Goal: Task Accomplishment & Management: Complete application form

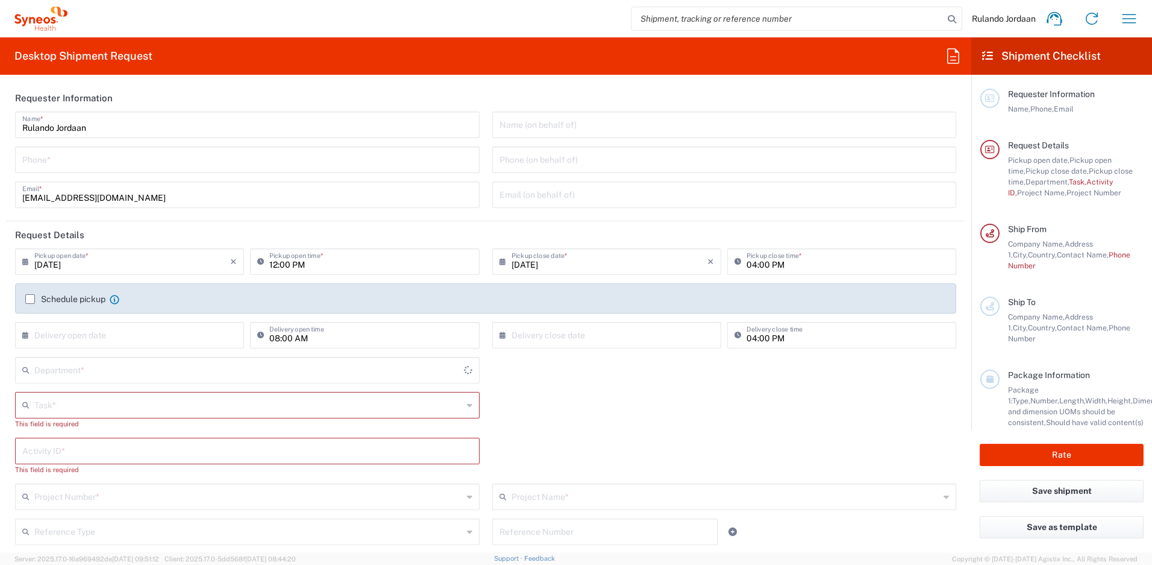
type input "4510"
type input "Free State"
type input "South Africa"
click at [76, 160] on input "tel" at bounding box center [247, 158] width 450 height 21
type input "Syneos Health South Africa (Pty) Limited"
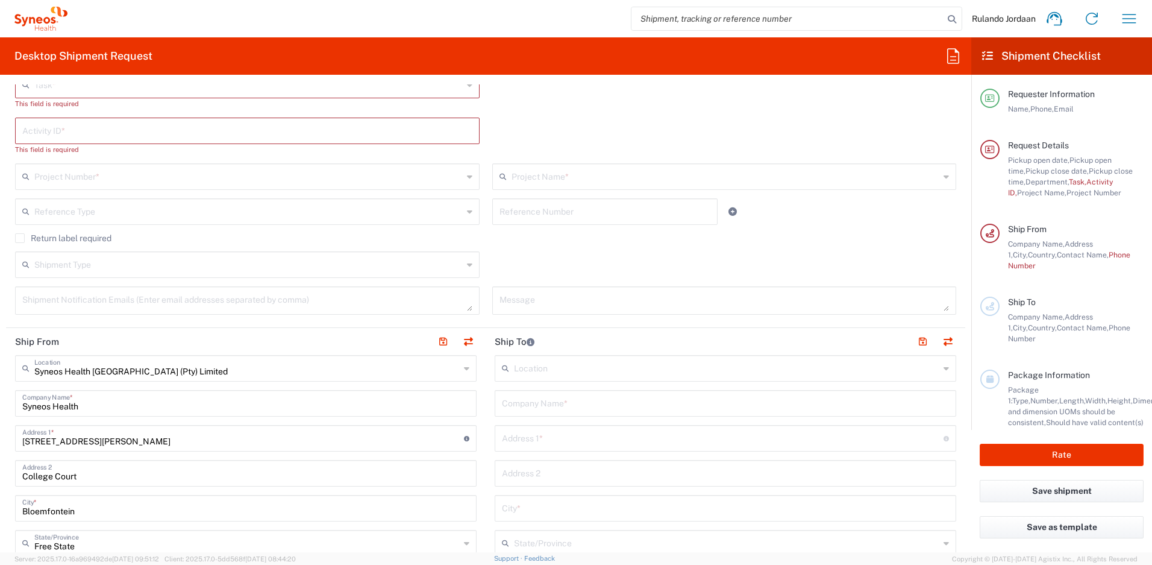
scroll to position [259, 0]
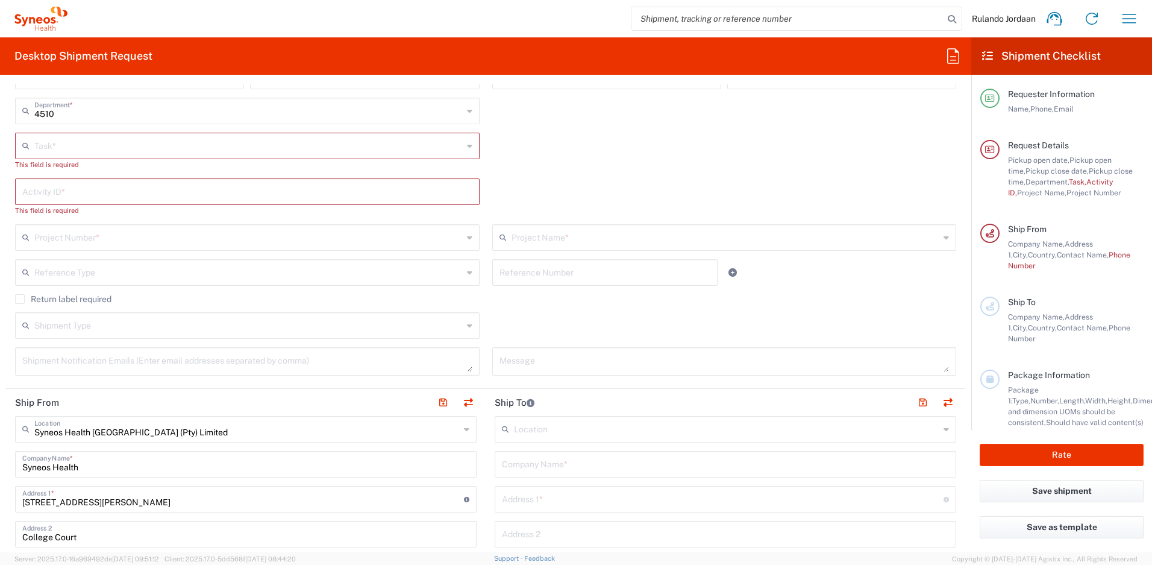
type input "+27636729289"
click at [54, 155] on input "text" at bounding box center [248, 144] width 428 height 21
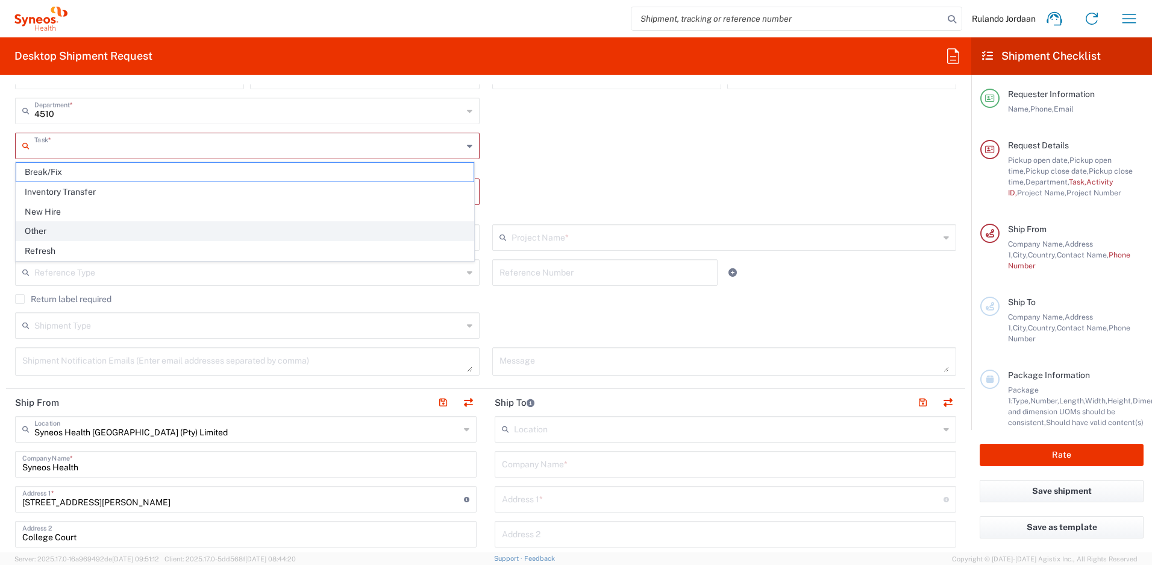
click at [55, 231] on span "Other" at bounding box center [244, 231] width 457 height 19
type input "Other"
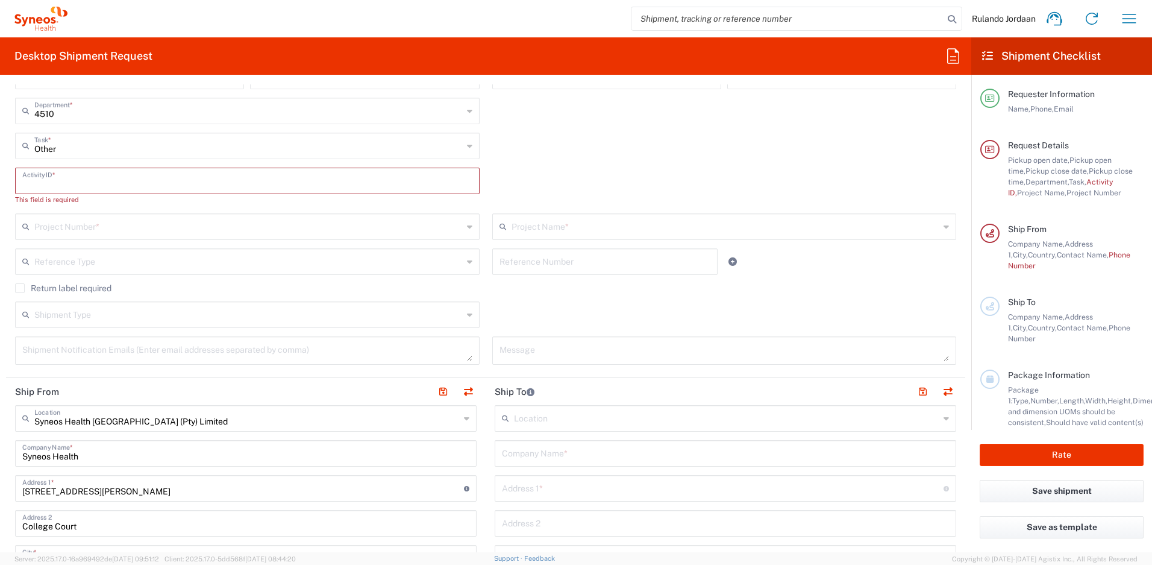
click at [55, 175] on input "text" at bounding box center [247, 179] width 450 height 21
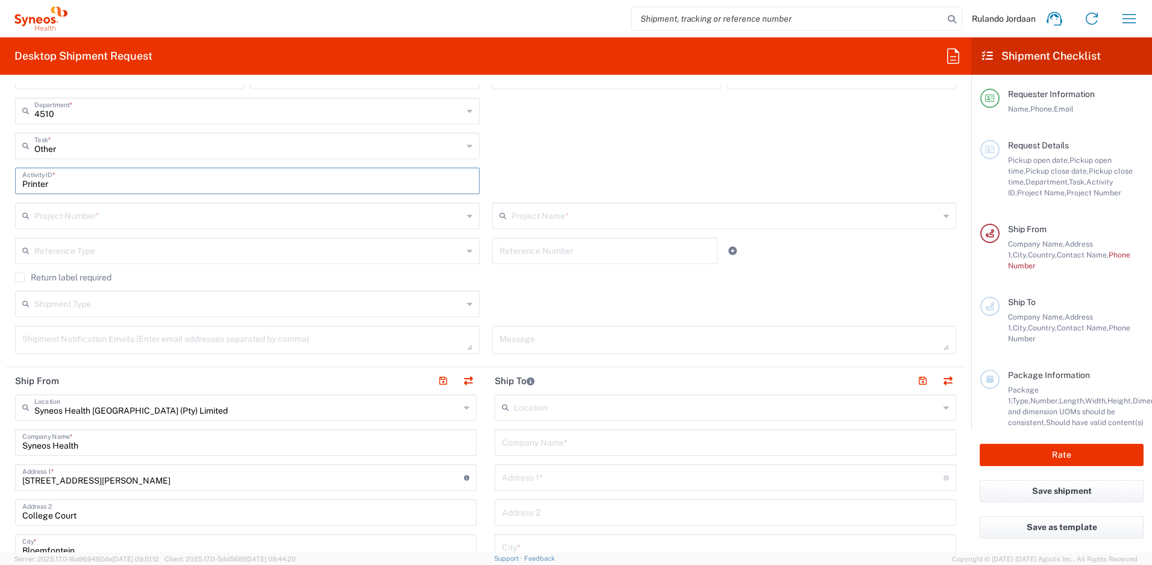
type input "Printer"
click at [686, 148] on div "Other Task * Break/Fix Inventory Transfer New Hire Other Refresh" at bounding box center [486, 150] width 954 height 35
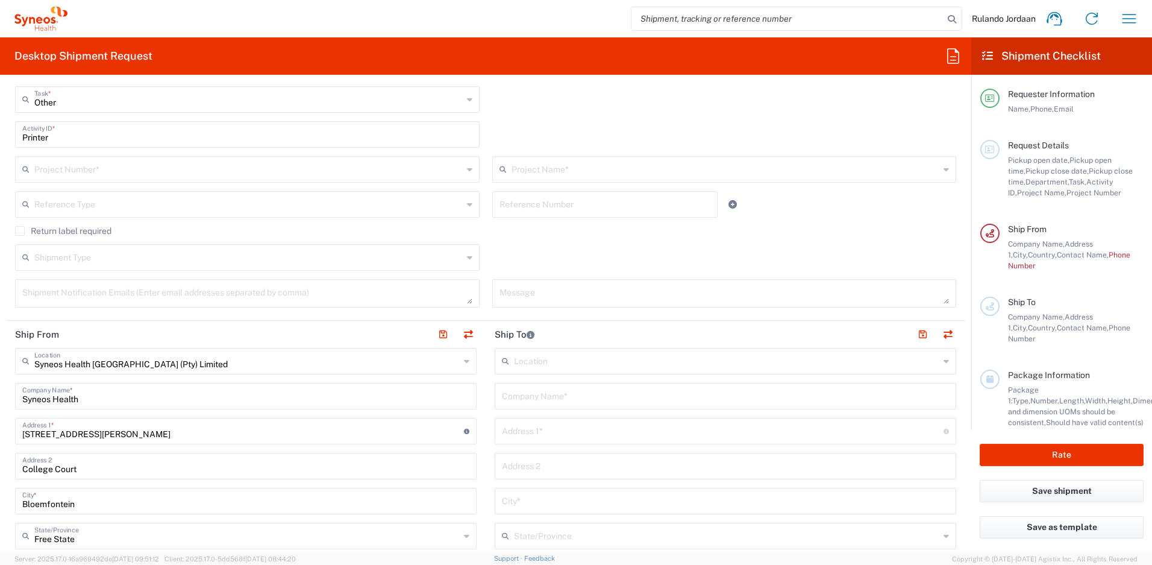
scroll to position [352, 0]
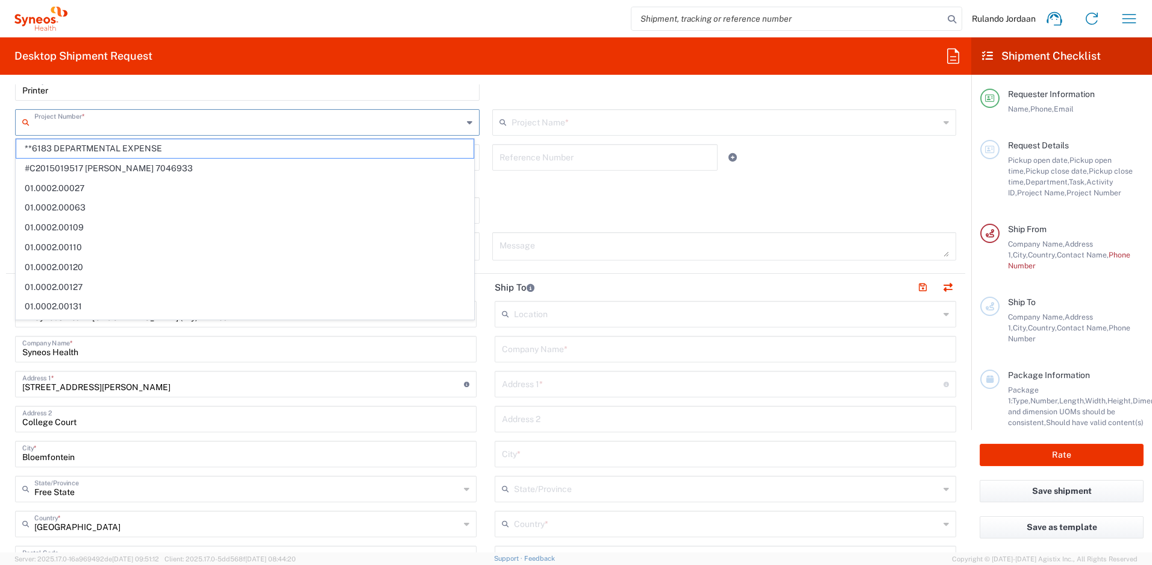
click at [113, 124] on input "text" at bounding box center [248, 121] width 428 height 21
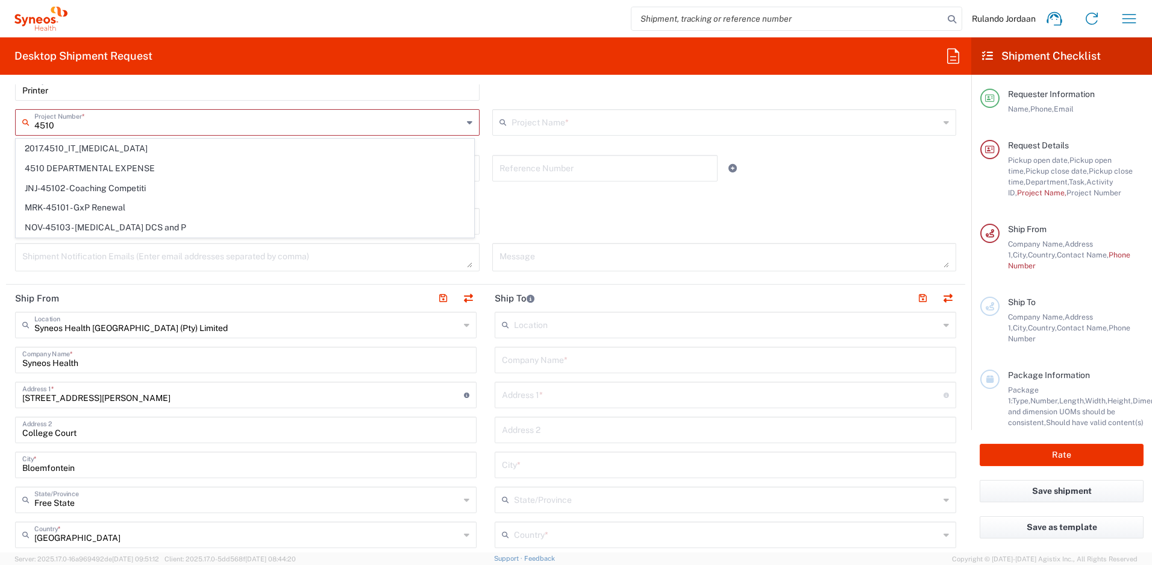
click at [90, 166] on span "4510 DEPARTMENTAL EXPENSE" at bounding box center [244, 168] width 457 height 19
type input "4510 DEPARTMENTAL EXPENSE"
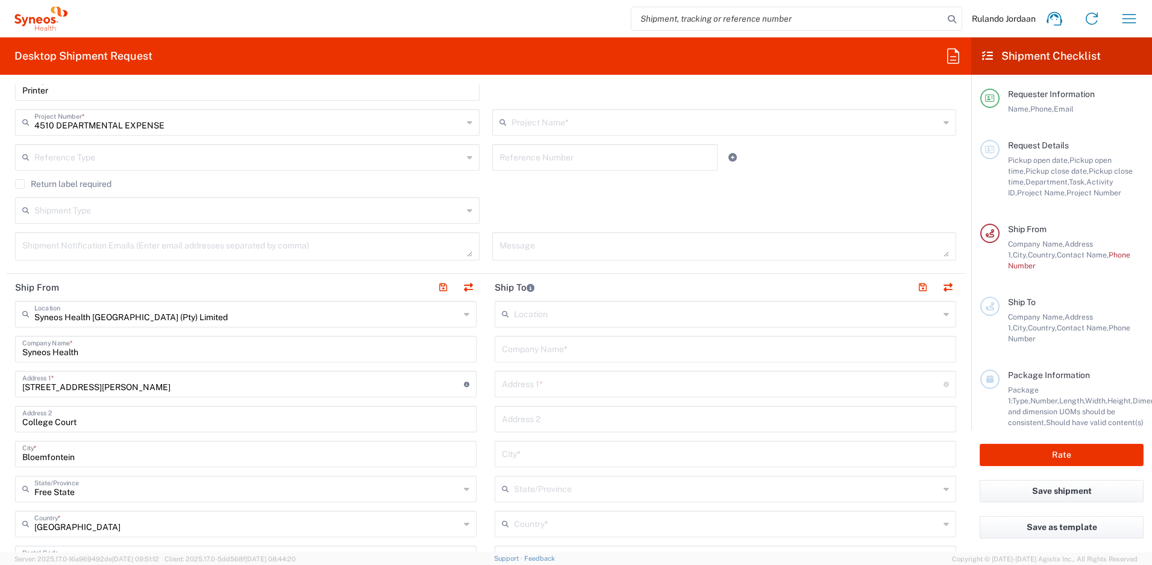
click at [592, 128] on input "text" at bounding box center [726, 121] width 428 height 21
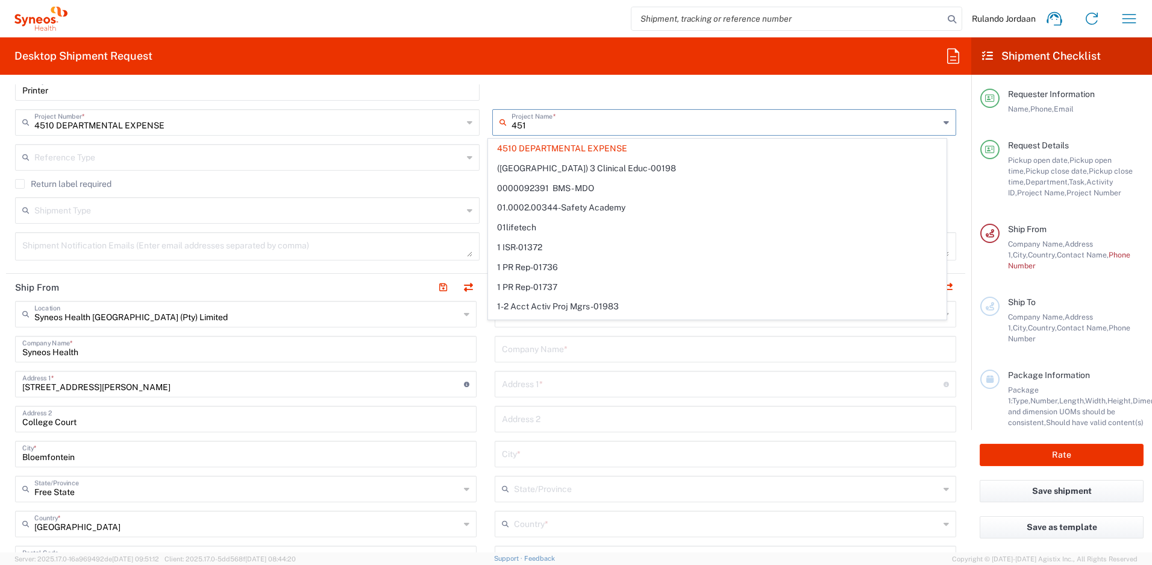
type input "4510"
type input "4510 DEPARTMENTAL EXPENSE"
type input "4510"
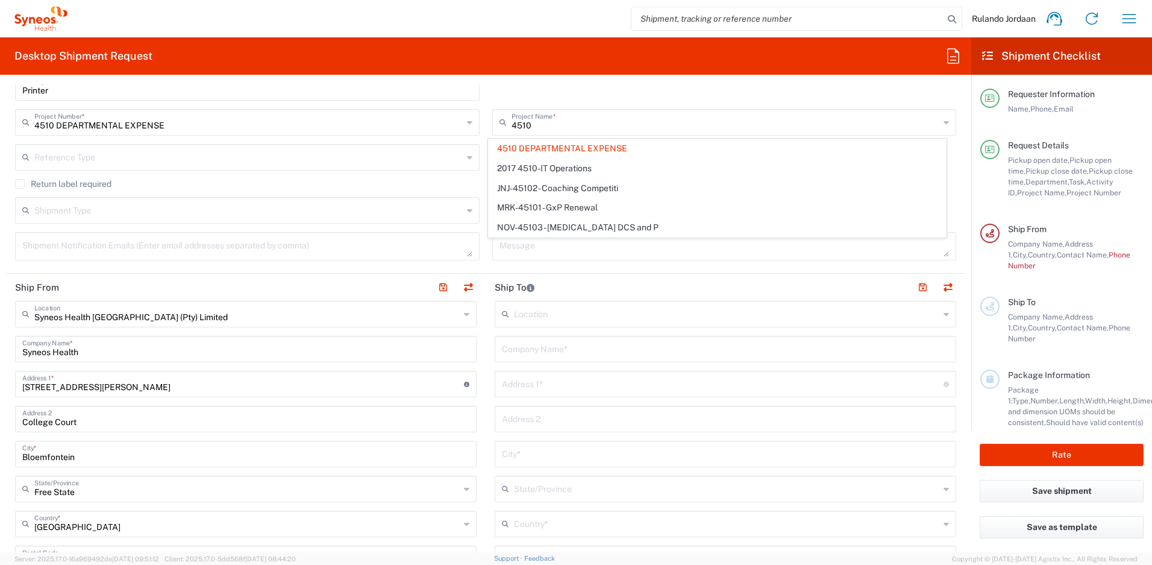
click at [519, 151] on span "4510 DEPARTMENTAL EXPENSE" at bounding box center [717, 148] width 457 height 19
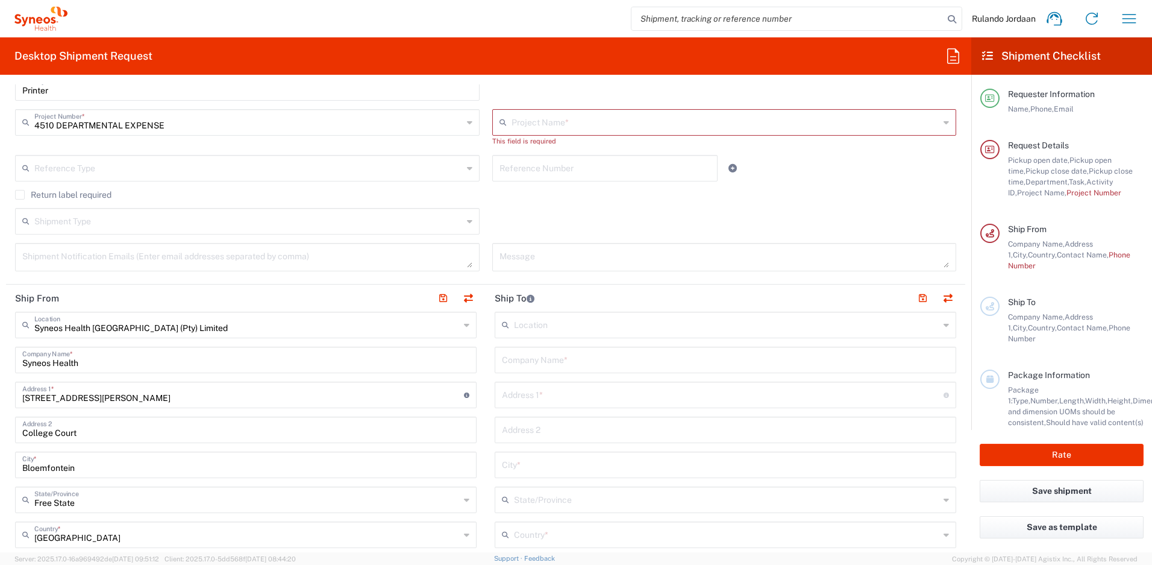
click at [560, 130] on input "text" at bounding box center [726, 121] width 428 height 21
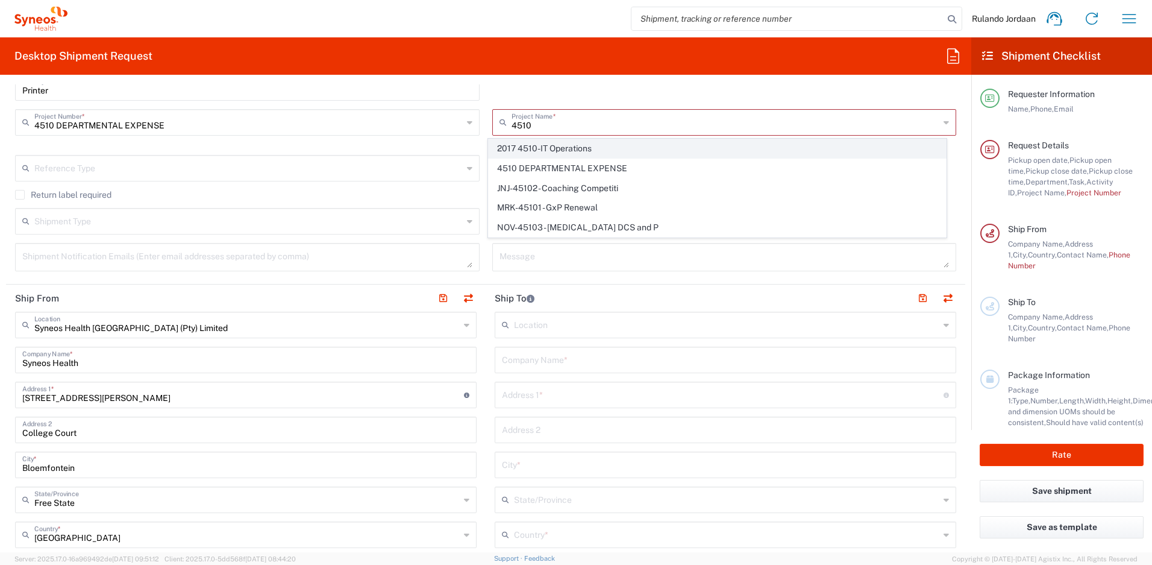
click at [557, 145] on span "2017 4510-IT Operations" at bounding box center [717, 148] width 457 height 19
type input "2017 4510-IT Operations"
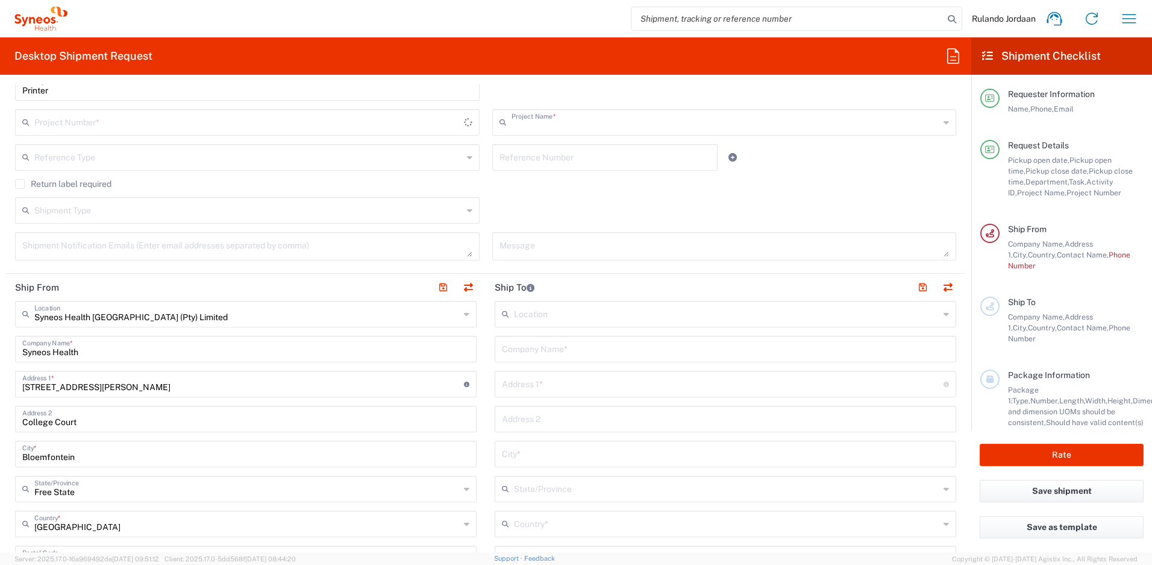
click at [613, 118] on input "text" at bounding box center [726, 121] width 428 height 21
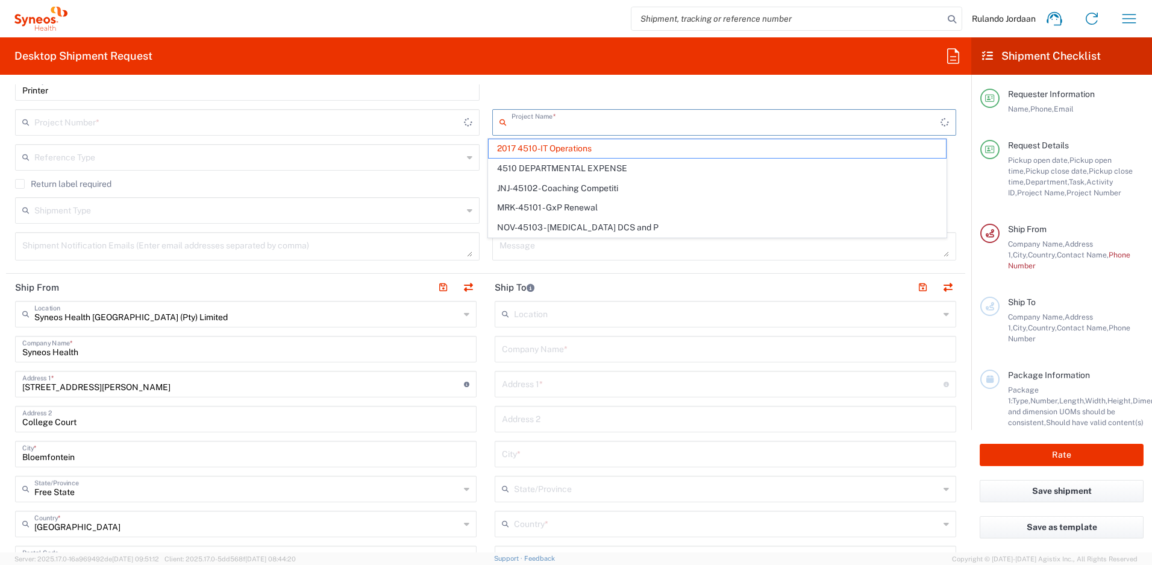
type input "2017.4510_IT_CAPEX"
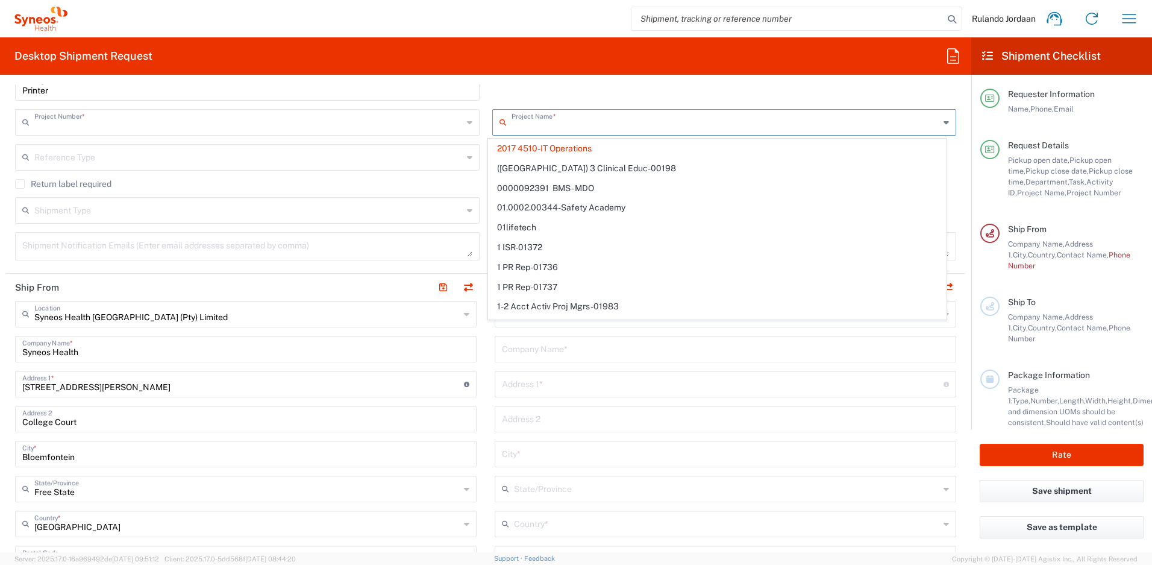
click at [169, 122] on input "text" at bounding box center [248, 121] width 428 height 21
type input "2017 4510-IT Operations"
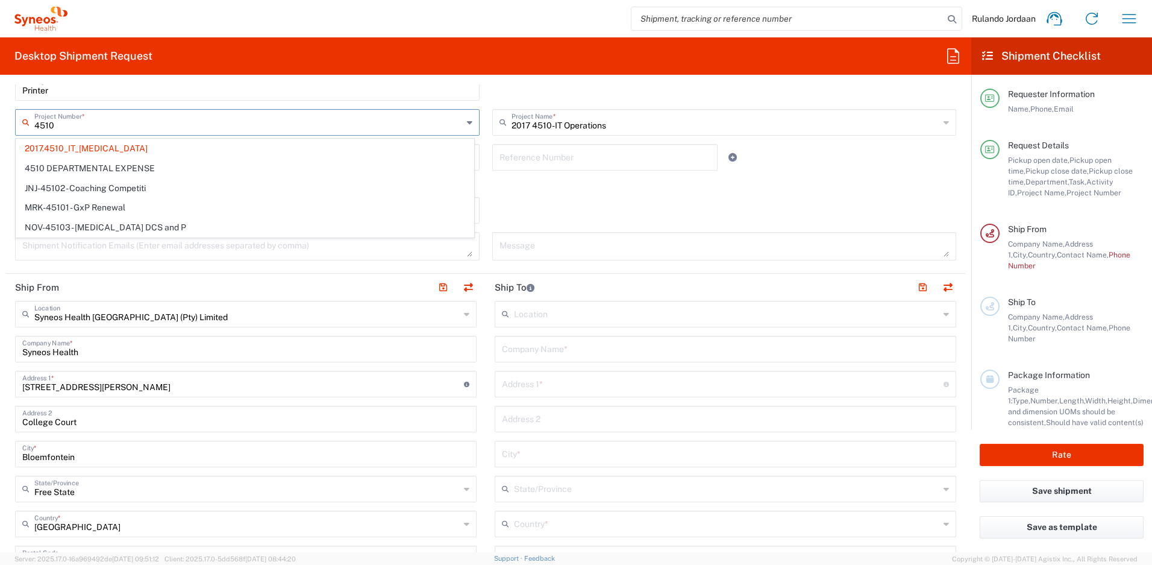
click at [90, 167] on span "4510 DEPARTMENTAL EXPENSE" at bounding box center [244, 168] width 457 height 19
type input "4510 DEPARTMENTAL EXPENSE"
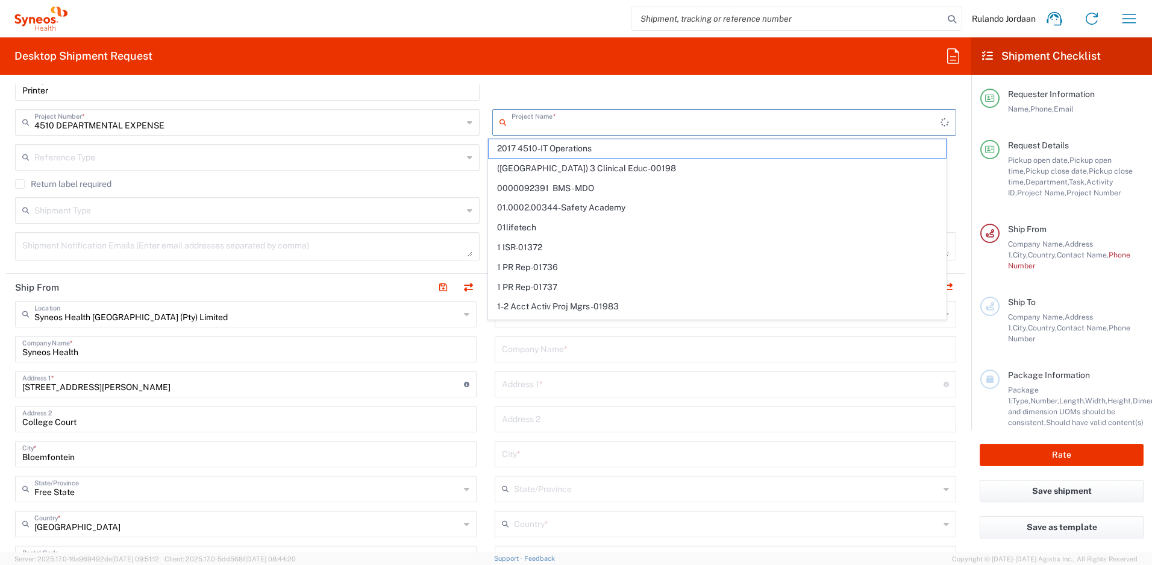
click at [618, 123] on input "text" at bounding box center [727, 121] width 430 height 21
type input "4510"
type input "4510 DEPARTMENTAL EXPENSE"
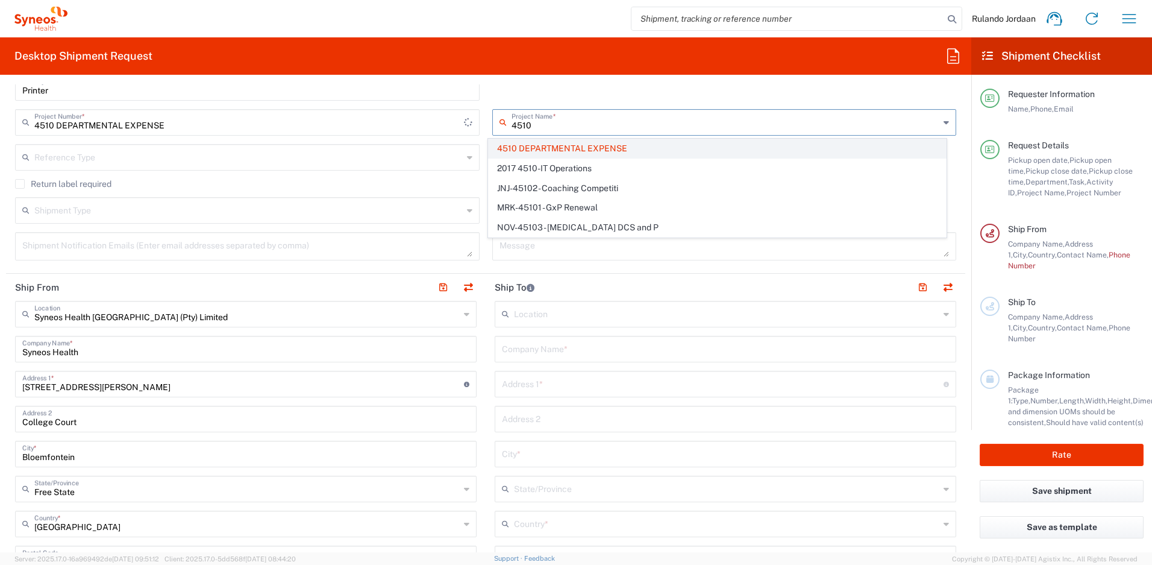
type input "4510"
click at [598, 143] on span "4510 DEPARTMENTAL EXPENSE" at bounding box center [717, 148] width 457 height 19
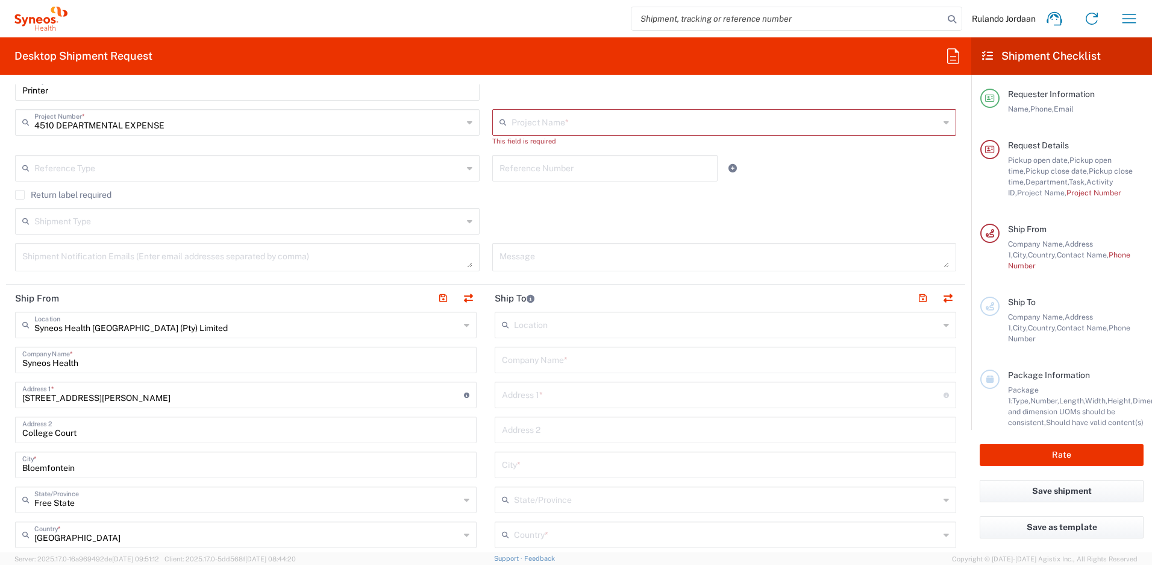
click at [536, 128] on input "text" at bounding box center [726, 121] width 428 height 21
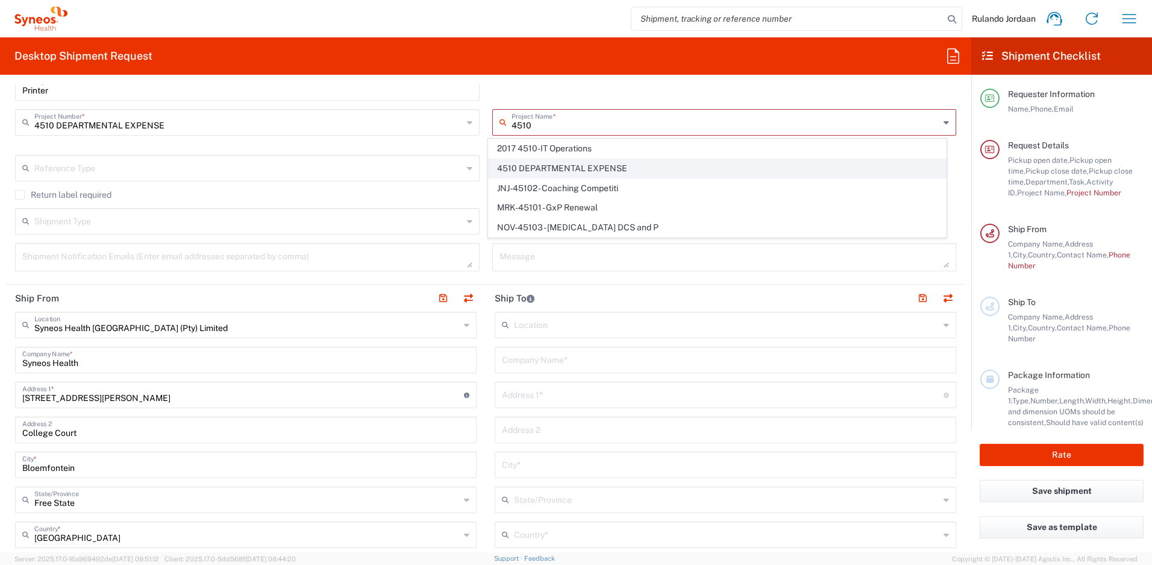
click at [552, 164] on span "4510 DEPARTMENTAL EXPENSE" at bounding box center [717, 168] width 457 height 19
type input "4510 DEPARTMENTAL EXPENSE"
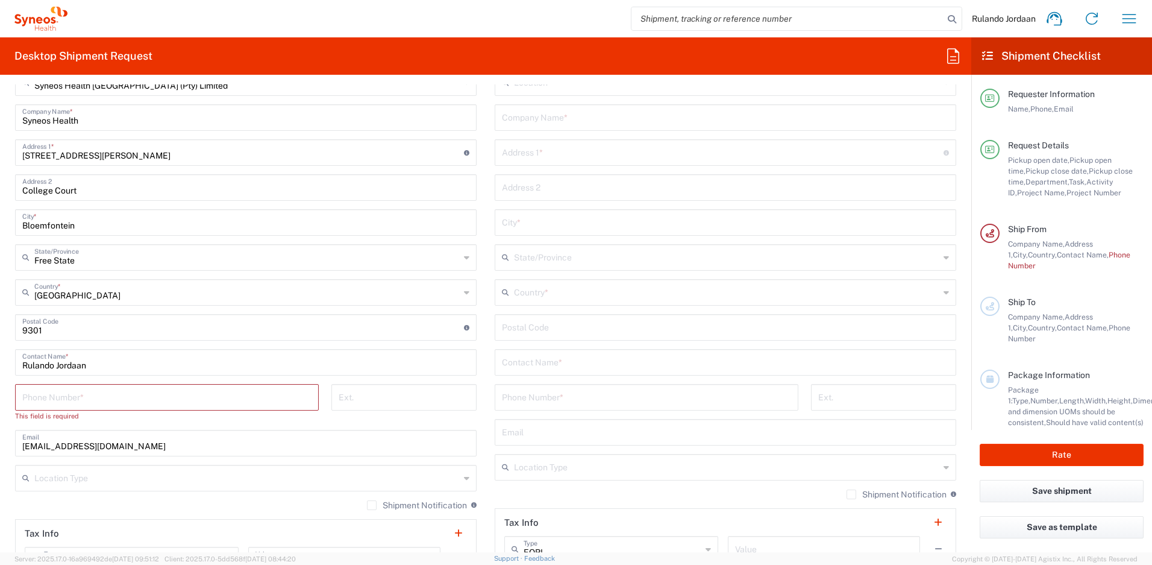
scroll to position [476, 0]
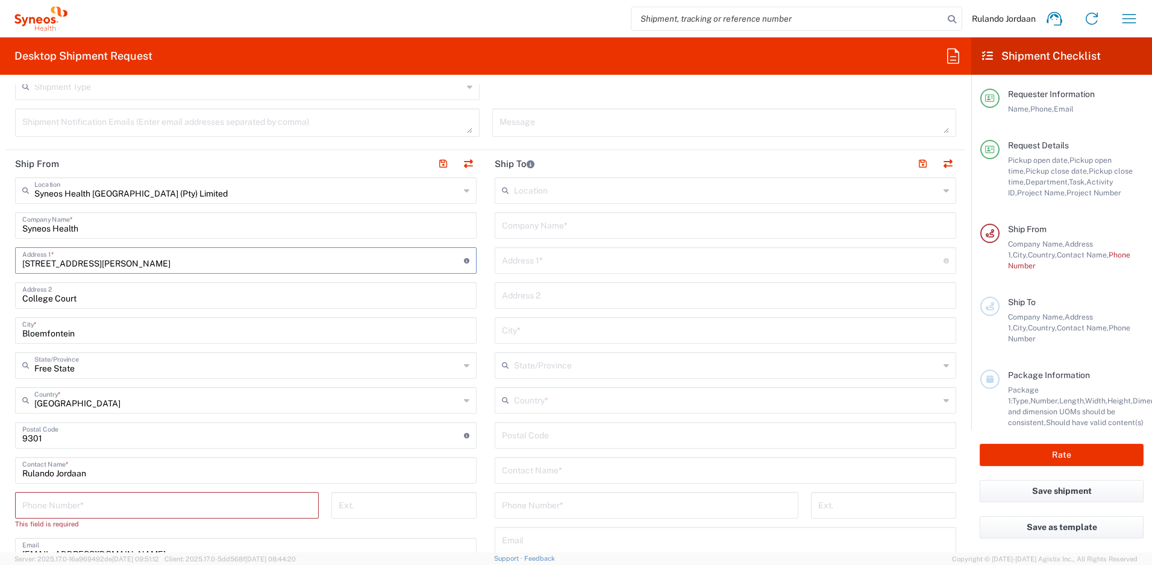
drag, startPoint x: 143, startPoint y: 261, endPoint x: -21, endPoint y: 261, distance: 163.9
click at [0, 261] on html "Rulando Jordaan Home Shipment estimator Shipment tracking Desktop shipment requ…" at bounding box center [576, 282] width 1152 height 565
type input "23 Donald Murray Avenue"
click at [486, 127] on div "Message" at bounding box center [724, 126] width 477 height 37
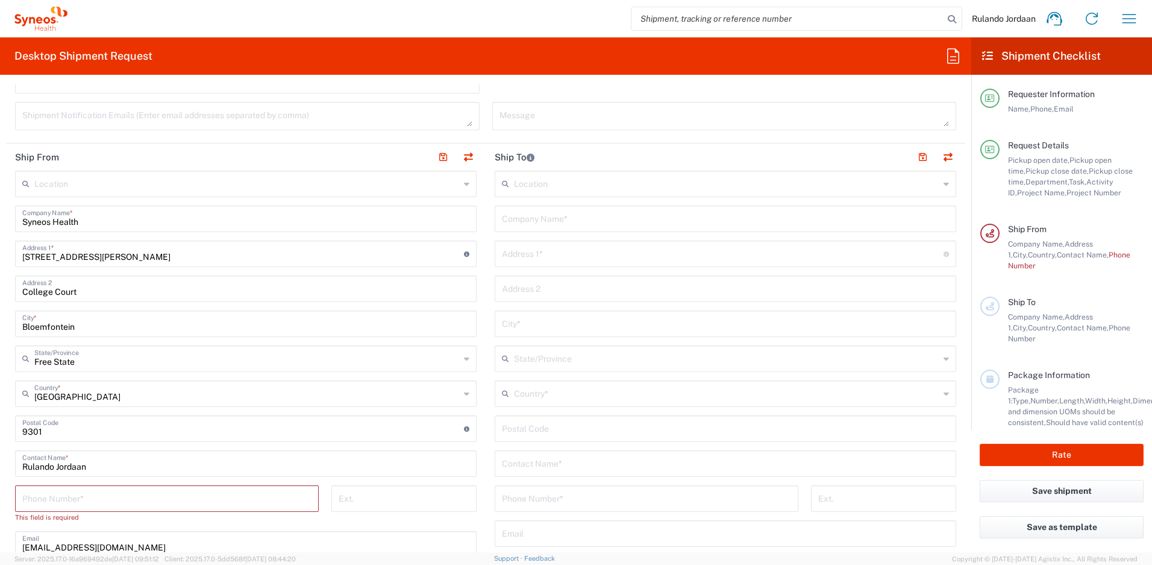
scroll to position [490, 0]
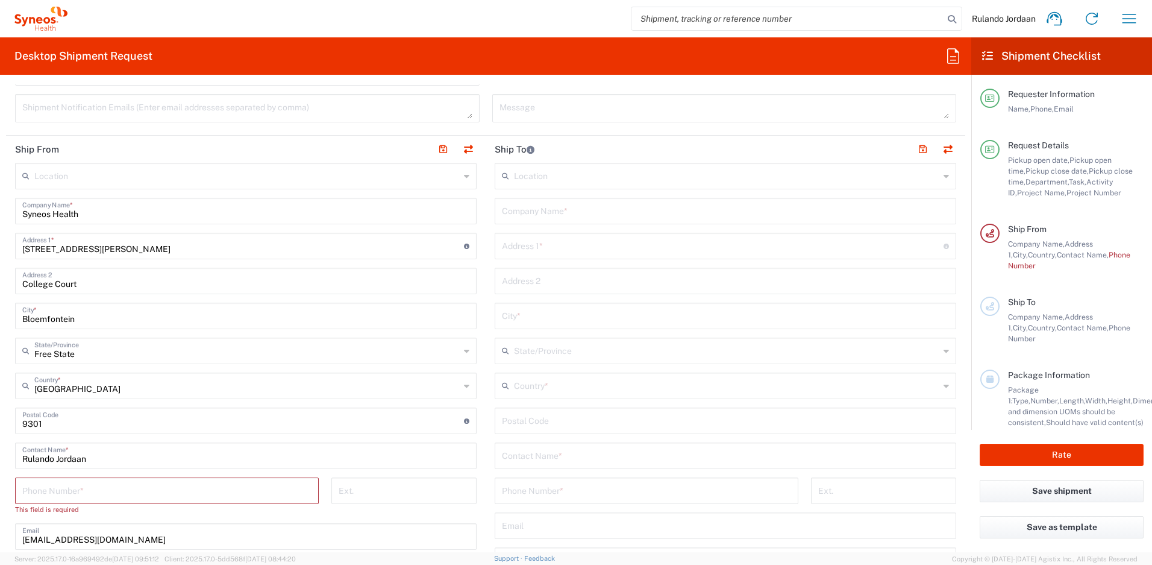
click at [148, 291] on div "College Court Address 2" at bounding box center [246, 281] width 462 height 27
drag, startPoint x: 92, startPoint y: 287, endPoint x: -16, endPoint y: 283, distance: 107.9
click at [0, 283] on html "Rulando Jordaan Home Shipment estimator Shipment tracking Desktop shipment requ…" at bounding box center [576, 282] width 1152 height 565
type input "Park West"
click at [477, 85] on div "Shipment Type Batch Regular" at bounding box center [247, 76] width 477 height 35
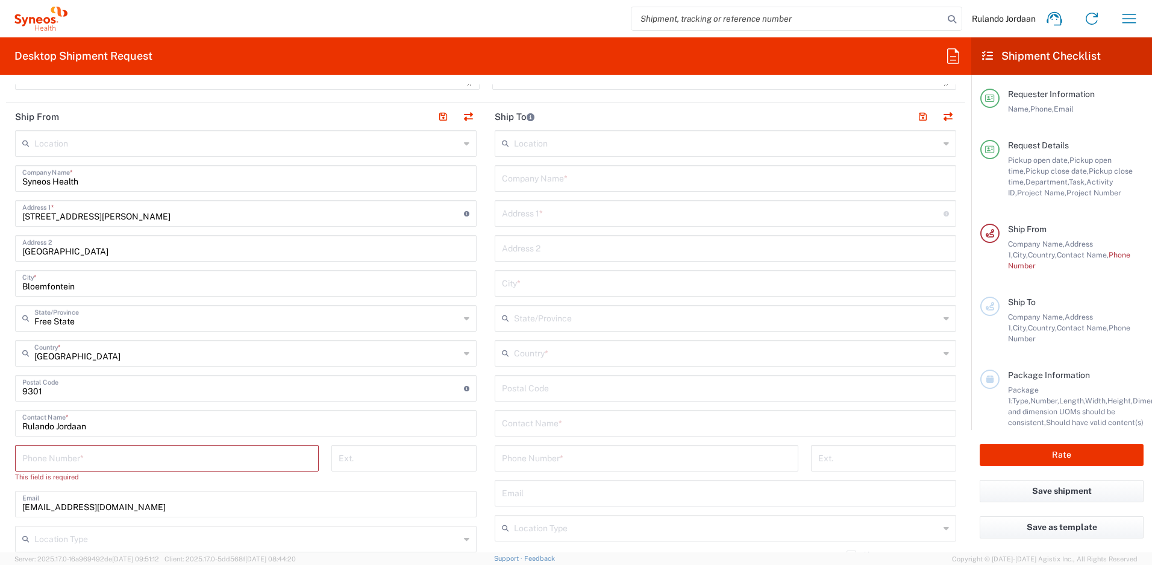
scroll to position [529, 0]
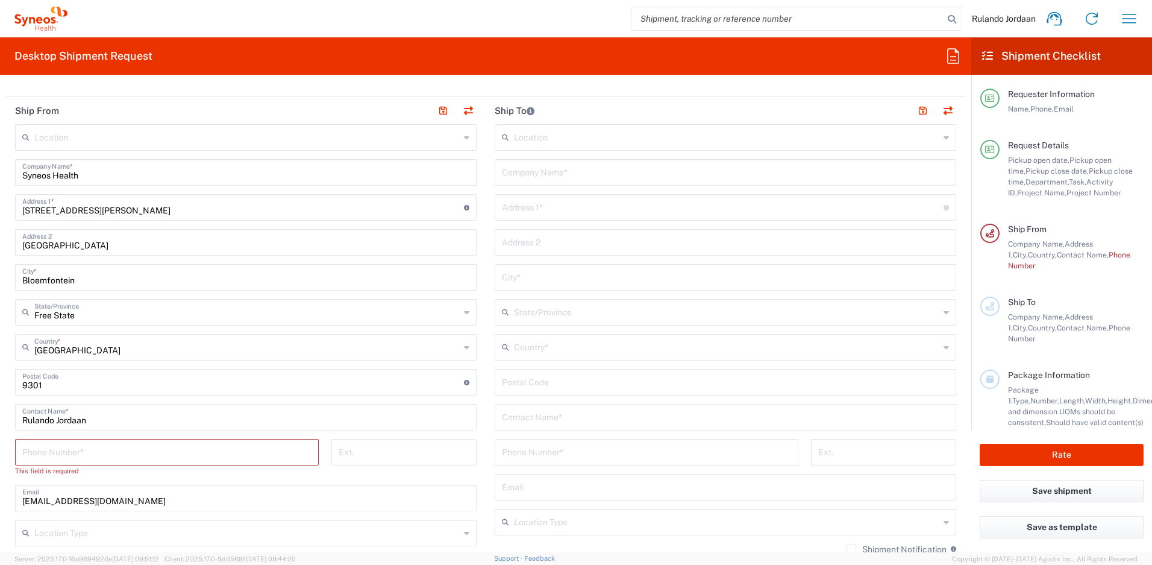
click at [73, 451] on input "tel" at bounding box center [166, 450] width 289 height 21
type input "27636729289"
click at [486, 111] on header "Ship To" at bounding box center [726, 110] width 480 height 27
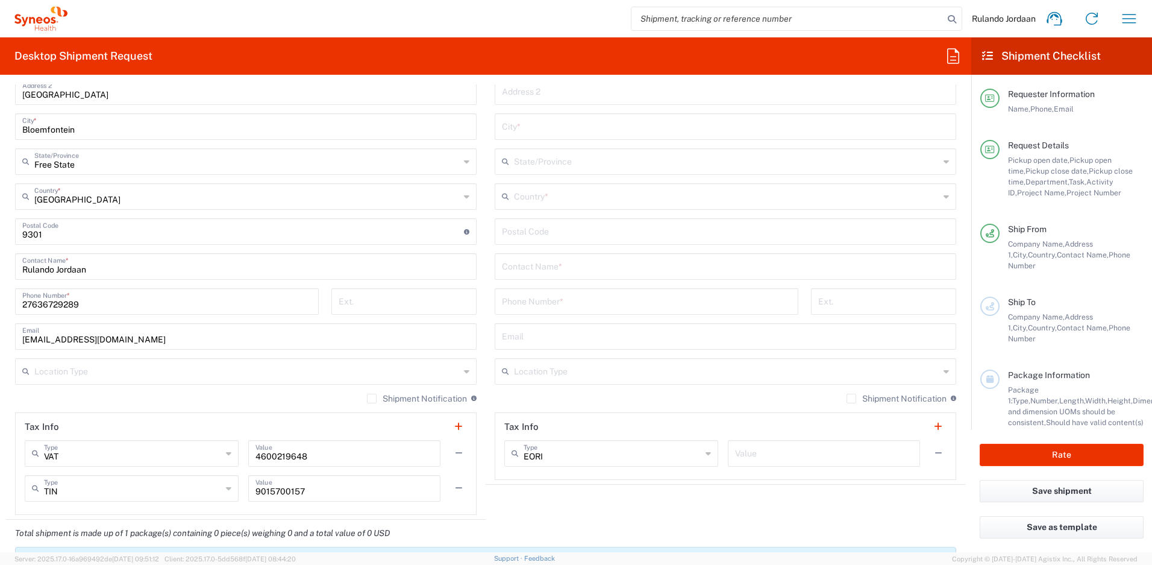
scroll to position [421, 0]
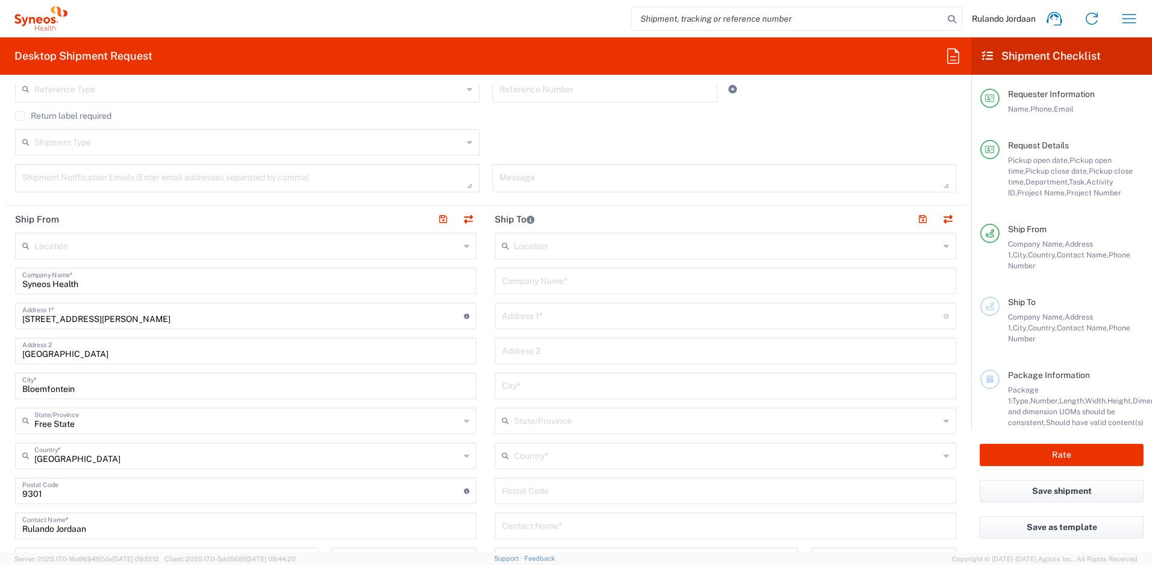
click at [527, 293] on div "Company Name *" at bounding box center [726, 281] width 462 height 27
click at [525, 287] on input "text" at bounding box center [725, 279] width 447 height 21
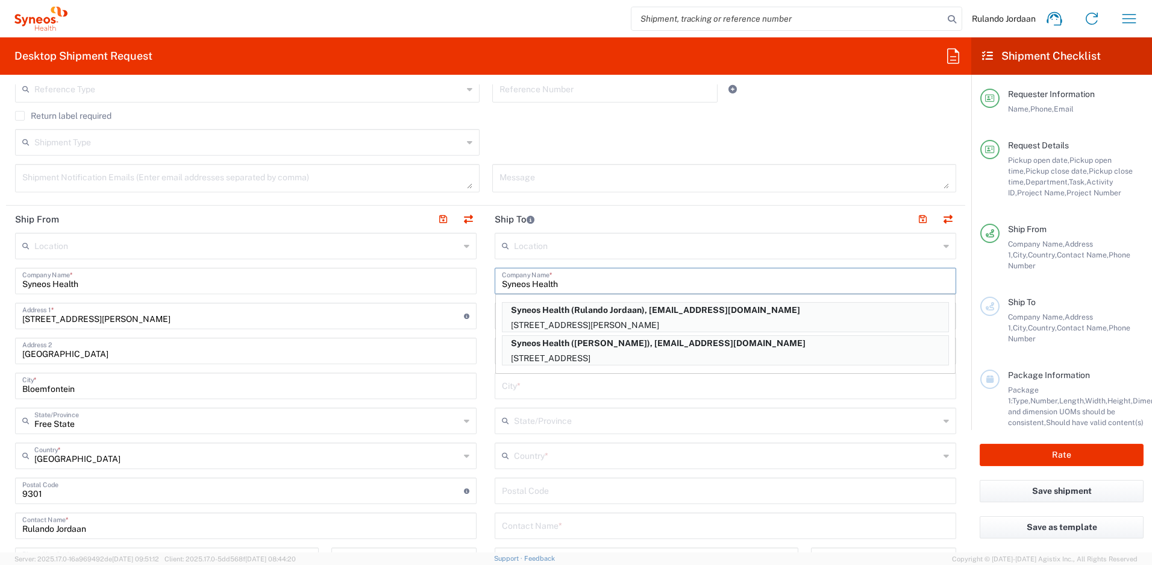
type input "Syneos Health"
click at [496, 122] on div "Return label required" at bounding box center [485, 120] width 941 height 18
click at [473, 296] on main "Location Addison Whitney LLC-Morrisvile NC US Barcelona-Syneos Health BioSector…" at bounding box center [246, 503] width 480 height 541
click at [506, 392] on input "text" at bounding box center [725, 384] width 447 height 21
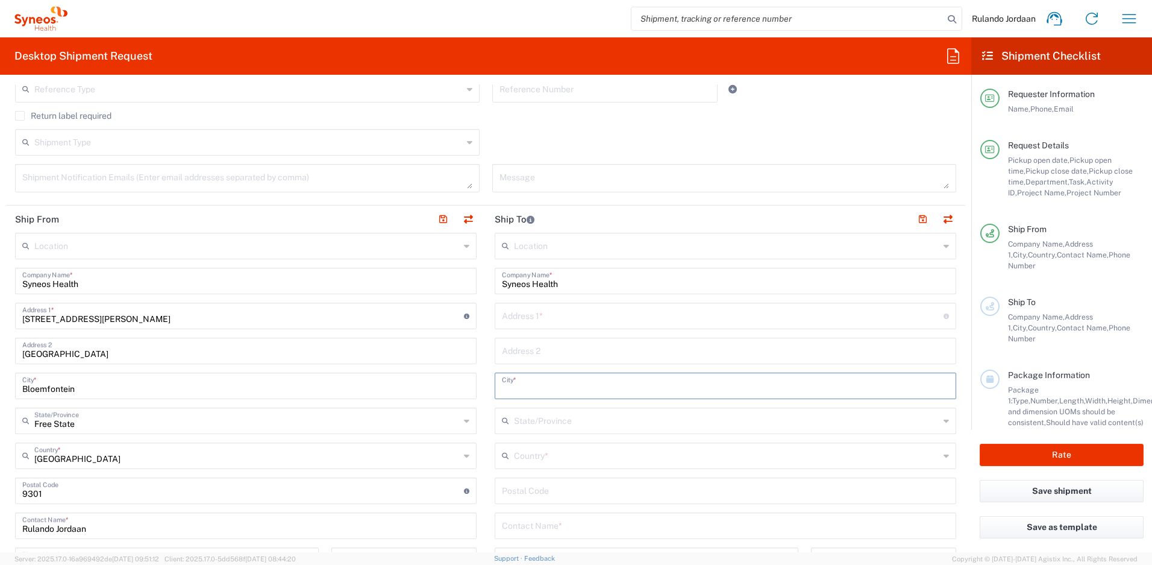
click at [523, 321] on input "text" at bounding box center [723, 314] width 442 height 21
click at [512, 316] on input "text" at bounding box center [723, 314] width 442 height 21
click at [507, 316] on input "text" at bounding box center [723, 314] width 442 height 21
type input "898 Thornfield Estate"
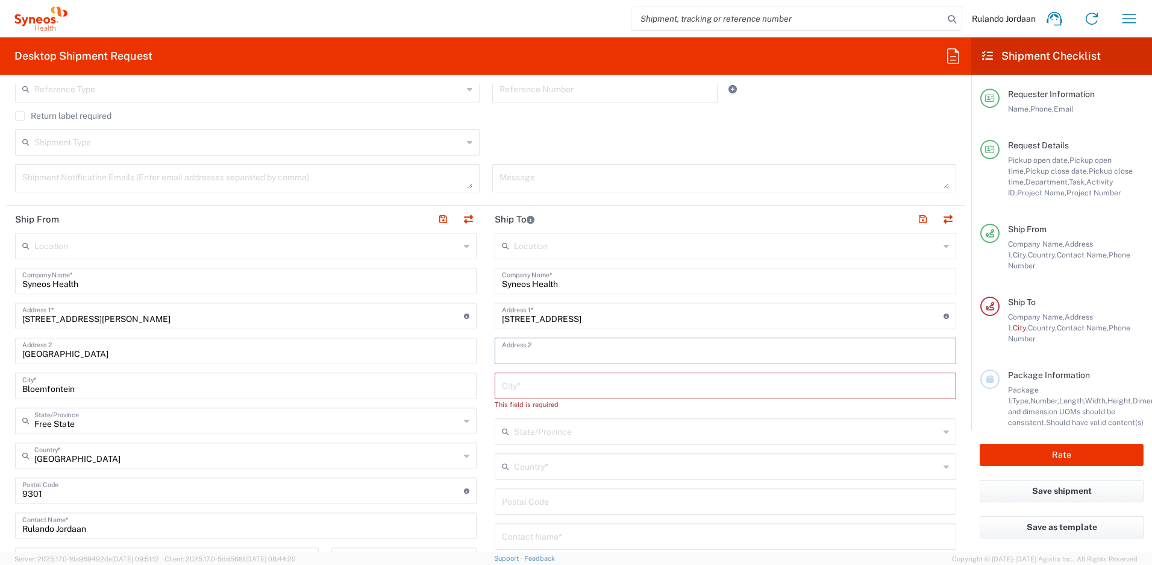
click at [512, 351] on input "text" at bounding box center [725, 349] width 447 height 21
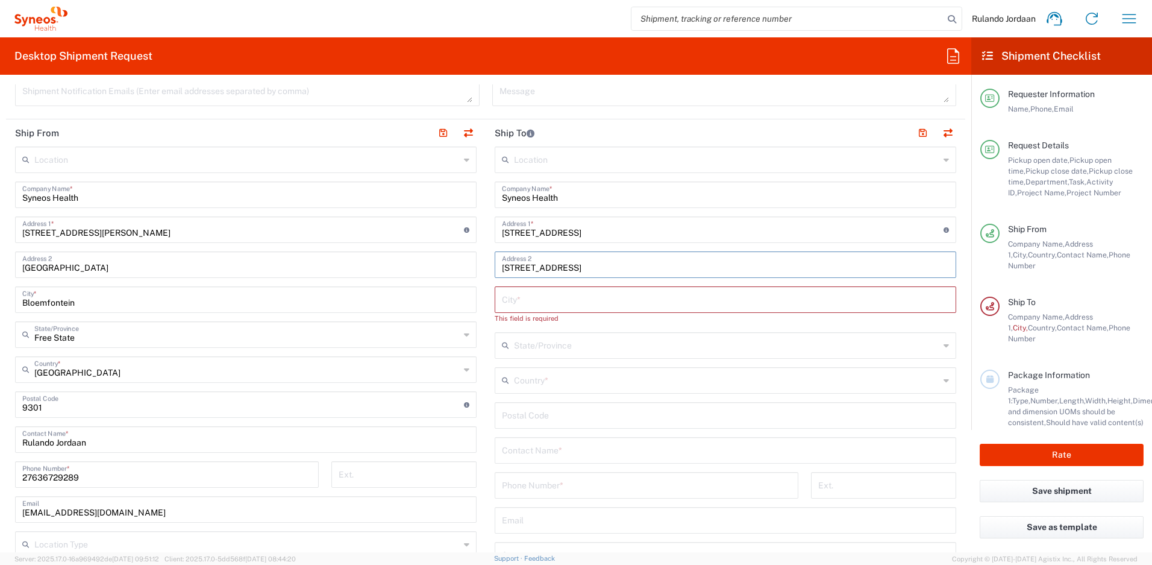
scroll to position [509, 0]
type input "101 Perdeblom Street"
click at [529, 381] on input "text" at bounding box center [726, 376] width 425 height 21
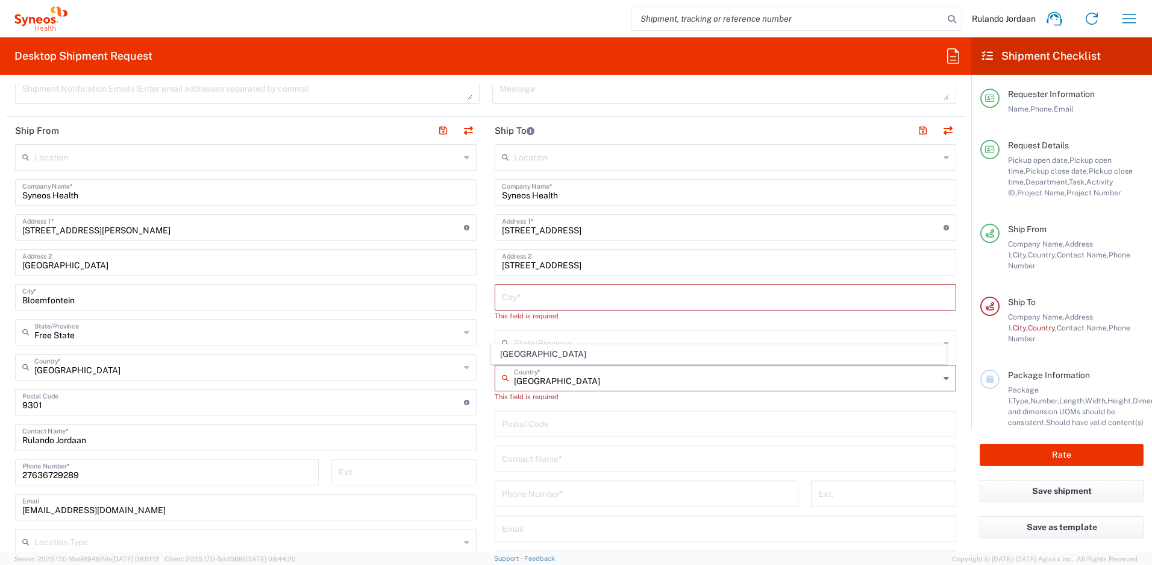
type input "South Africa"
click at [513, 352] on span "South Africa" at bounding box center [719, 354] width 455 height 19
click at [524, 348] on input "text" at bounding box center [726, 341] width 425 height 21
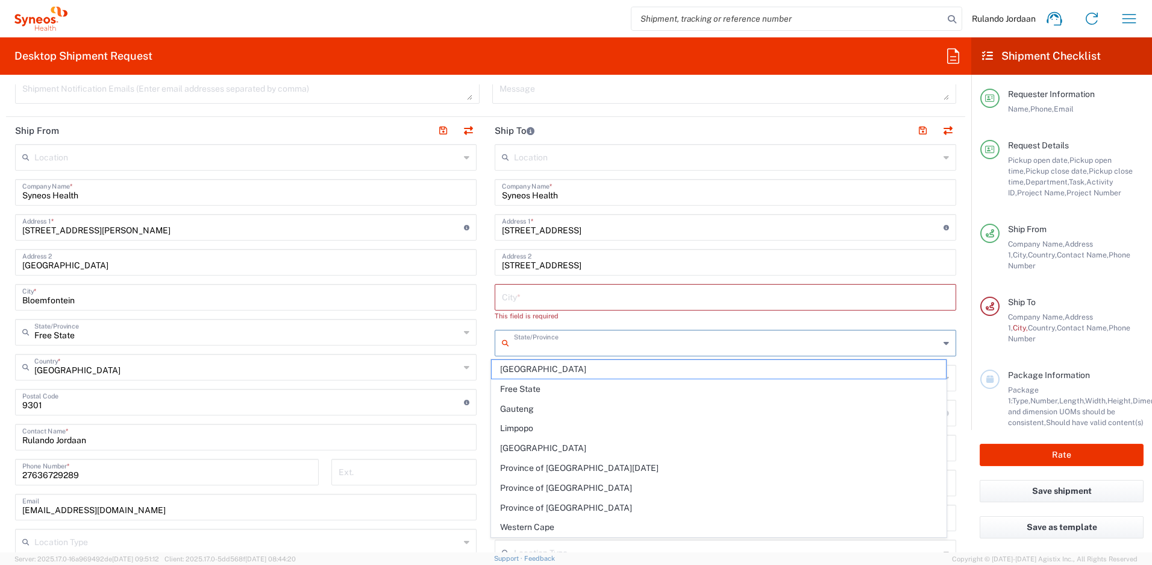
type input "a"
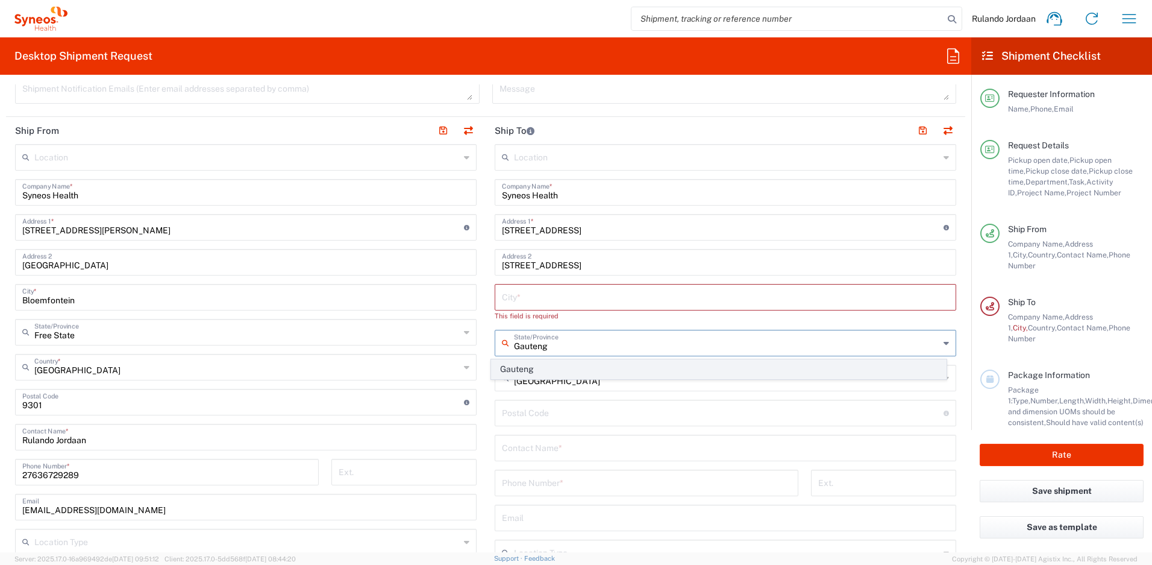
type input "Gauteng"
click at [533, 361] on span "Gauteng" at bounding box center [719, 369] width 455 height 19
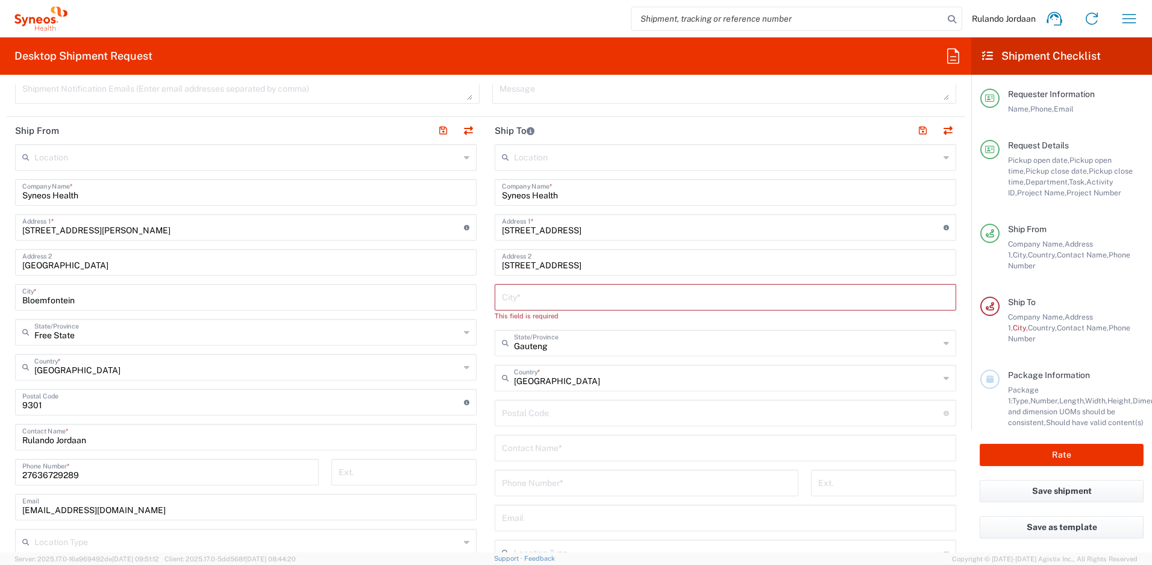
click at [509, 301] on input "text" at bounding box center [725, 296] width 447 height 21
type input "Monavoni"
click at [486, 283] on agx-form-section "Ship To Location Addison Whitney LLC-Morrisvile NC US Barcelona-Syneos Health B…" at bounding box center [726, 386] width 480 height 538
click at [540, 404] on input "undefined" at bounding box center [723, 400] width 442 height 21
type input "0157"
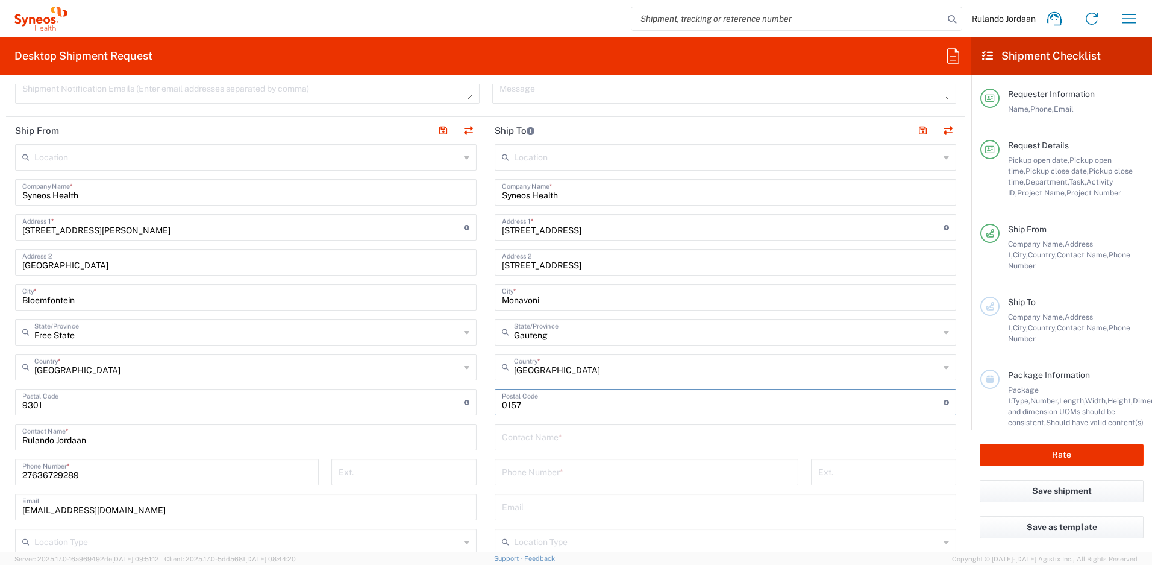
click at [480, 357] on main "Location Addison Whitney LLC-Morrisvile NC US Barcelona-Syneos Health BioSector…" at bounding box center [246, 414] width 480 height 541
click at [522, 444] on input "text" at bounding box center [725, 435] width 447 height 21
type input "Nana Motsoane"
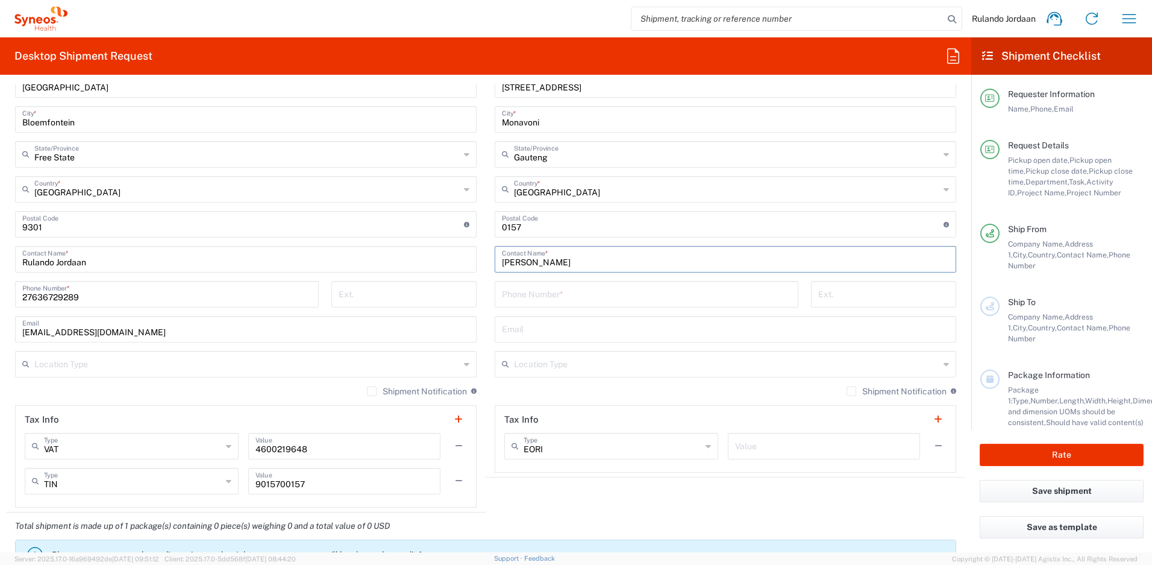
scroll to position [694, 0]
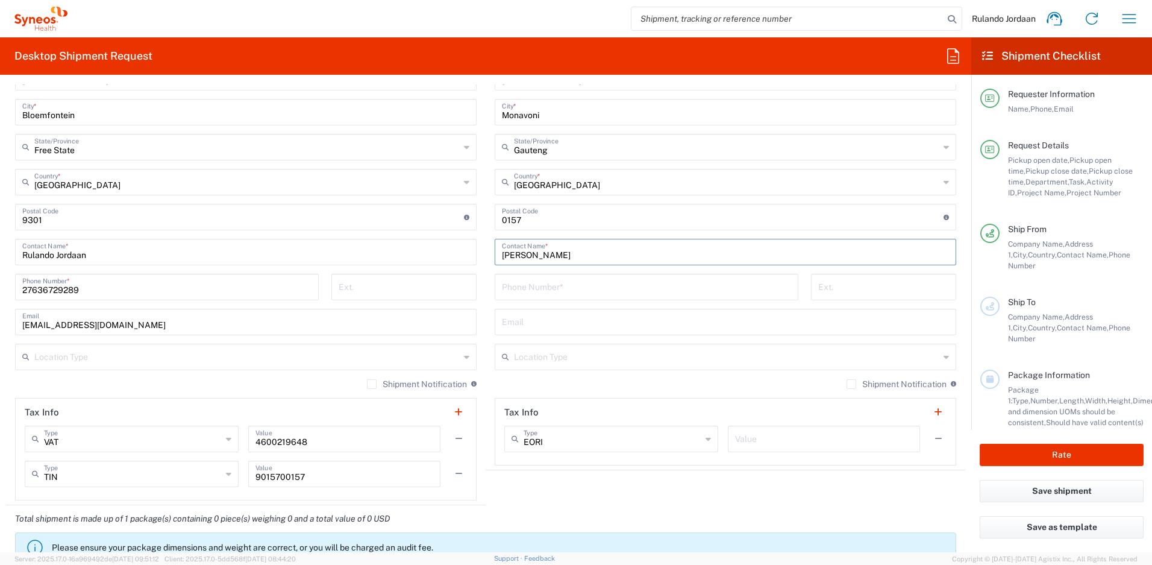
click at [524, 284] on input "tel" at bounding box center [646, 285] width 289 height 21
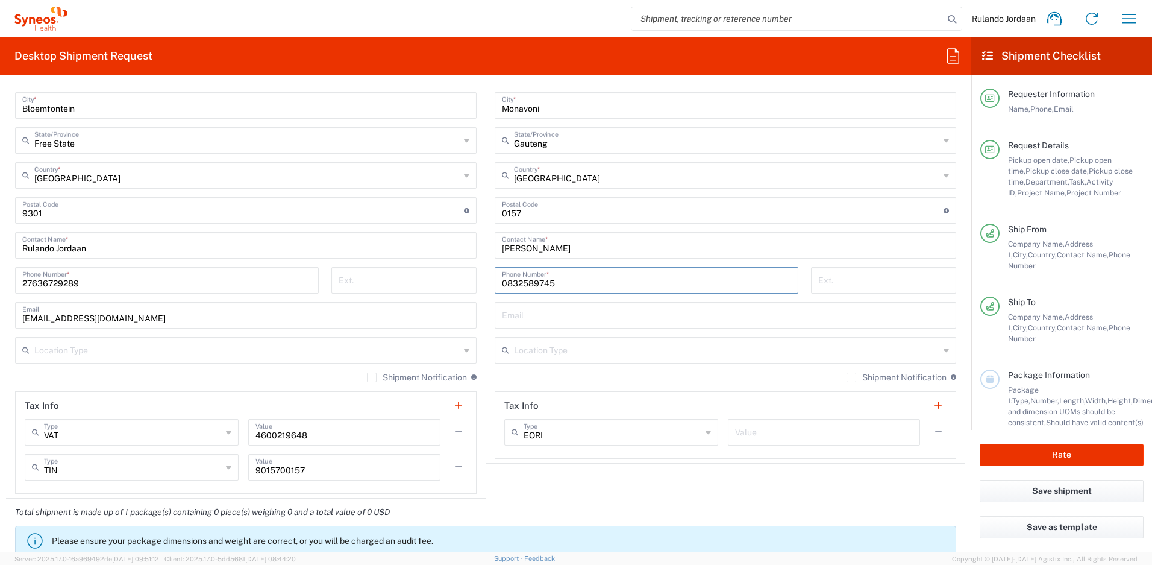
scroll to position [701, 0]
type input "0832589745"
click at [509, 311] on input "text" at bounding box center [725, 313] width 447 height 21
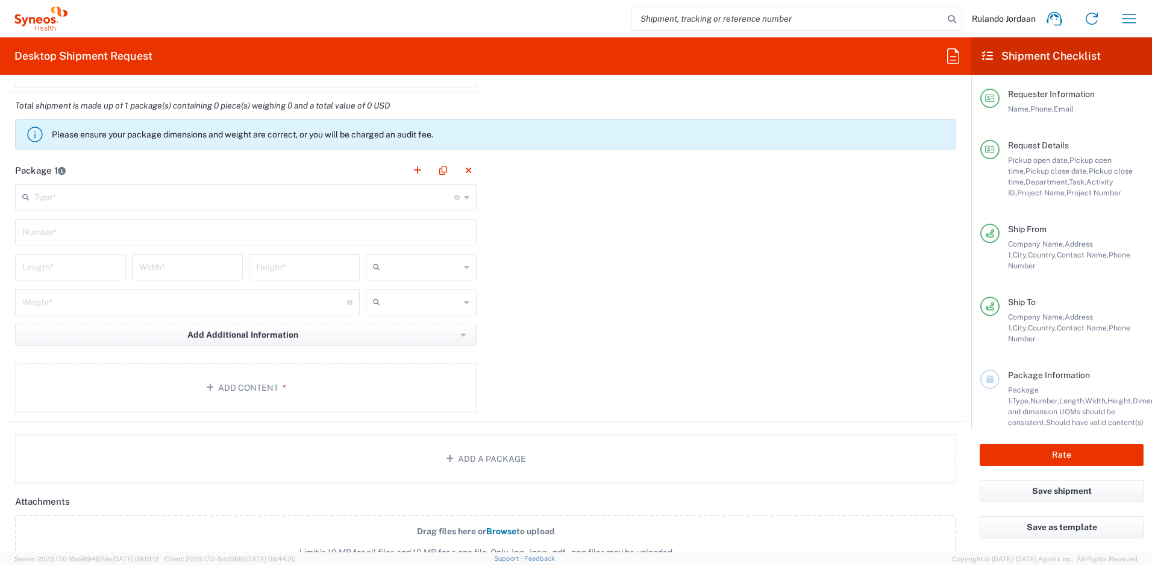
type input "nana.motsoane@syneoshealth.com"
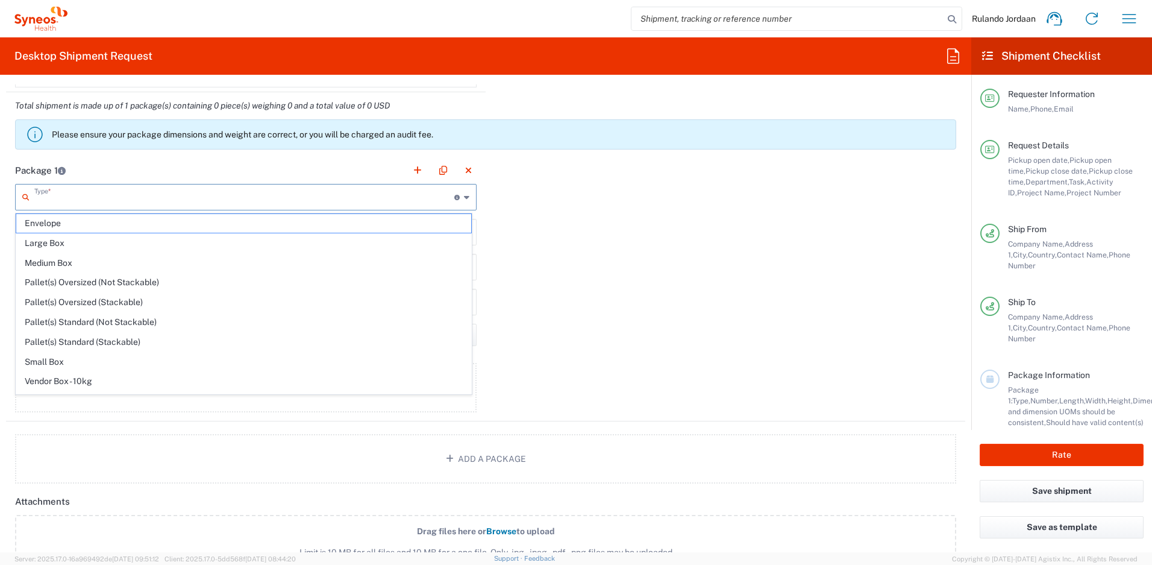
click at [99, 191] on input "text" at bounding box center [244, 196] width 420 height 21
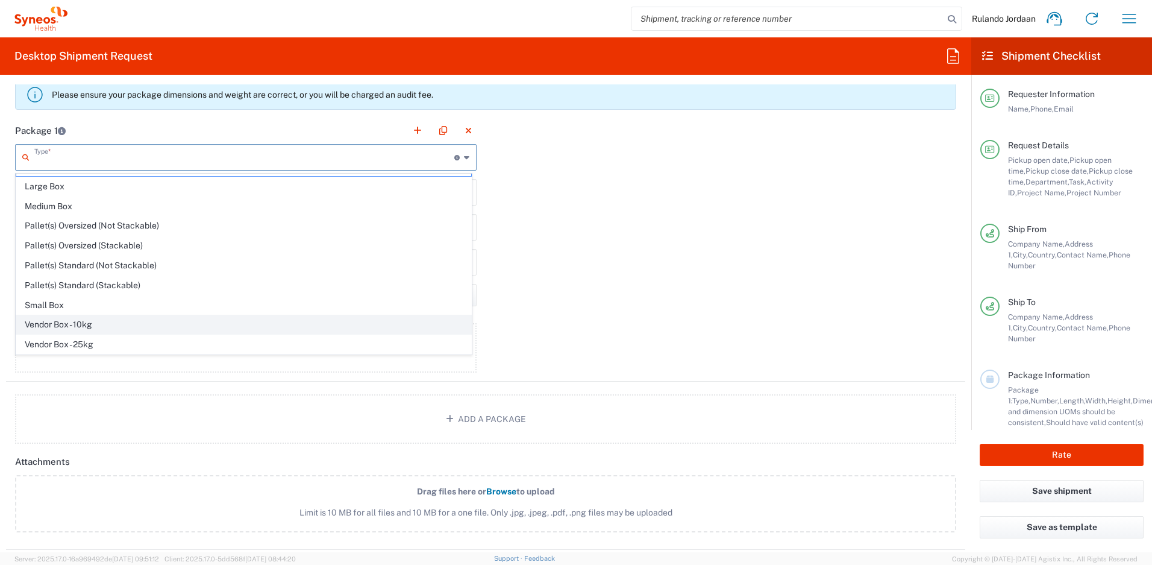
scroll to position [37, 0]
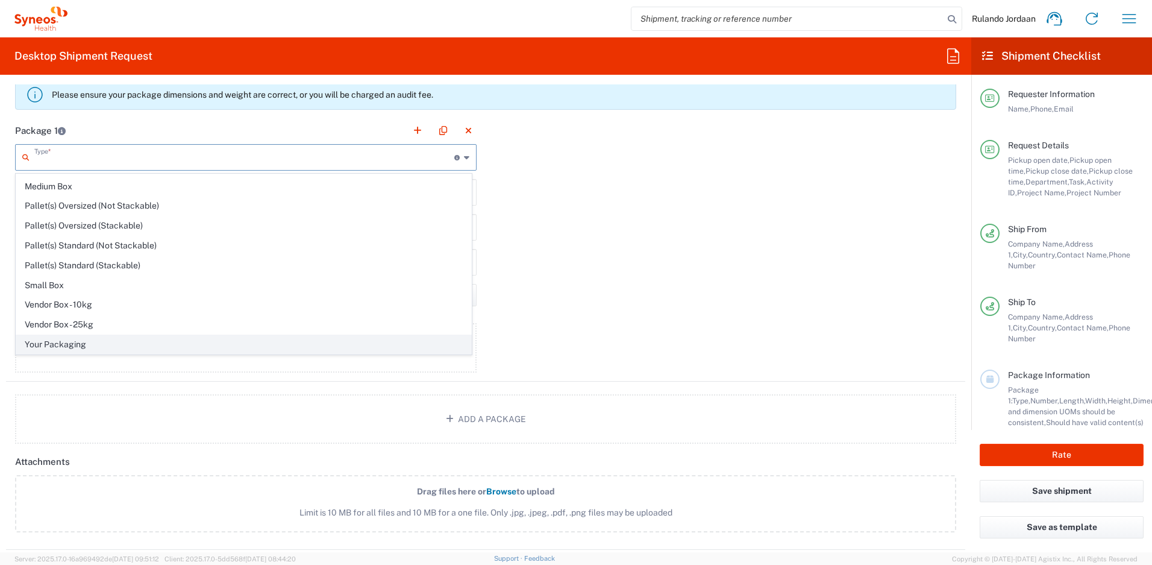
click at [59, 339] on span "Your Packaging" at bounding box center [243, 344] width 455 height 19
type input "Your Packaging"
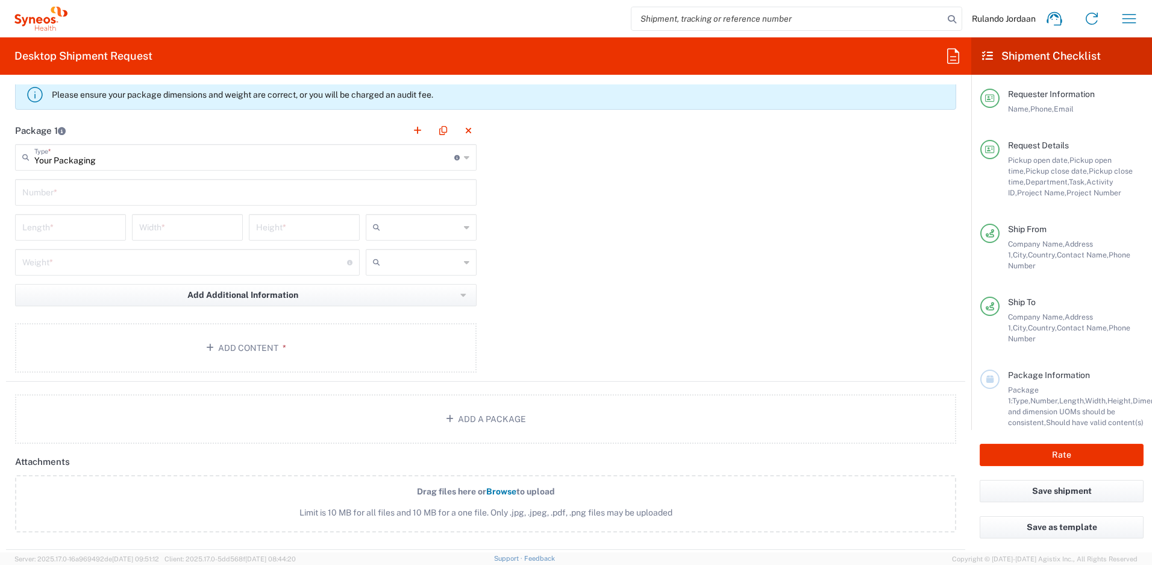
click at [66, 192] on input "text" at bounding box center [245, 191] width 447 height 21
type input "1"
click at [483, 178] on div "Package 1 Your Packaging Type * Material used to package goods Envelope Large B…" at bounding box center [485, 249] width 959 height 264
click at [434, 220] on input "text" at bounding box center [422, 227] width 75 height 19
drag, startPoint x: 404, startPoint y: 268, endPoint x: 396, endPoint y: 258, distance: 12.4
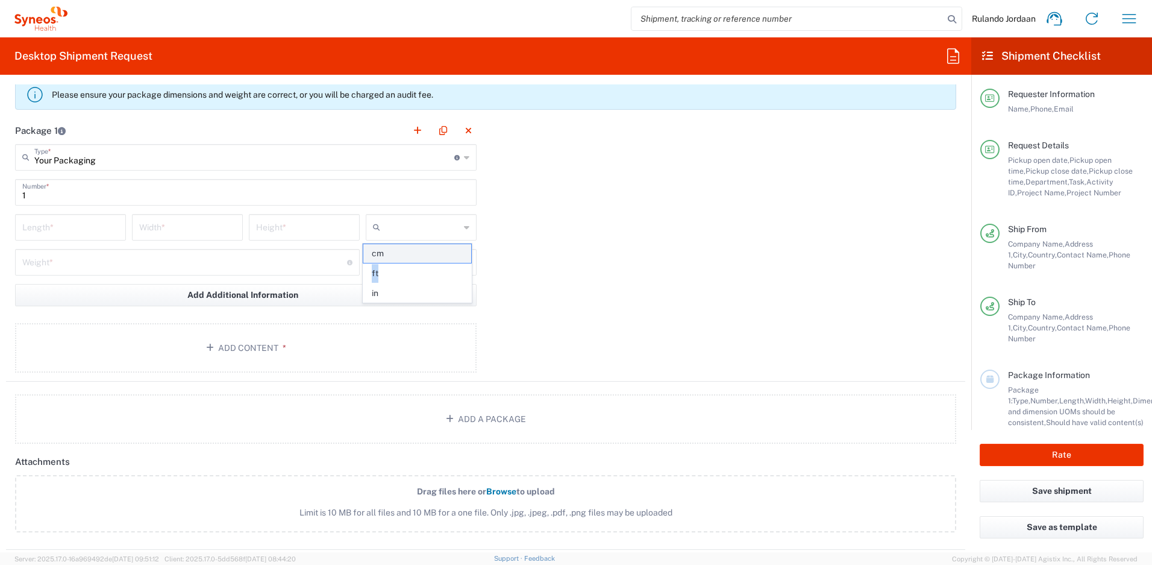
click at [396, 258] on ul "cm ft in" at bounding box center [417, 272] width 108 height 59
click at [418, 253] on span "cm" at bounding box center [416, 253] width 107 height 19
type input "cm"
click at [418, 254] on input "text" at bounding box center [422, 261] width 75 height 19
click at [420, 259] on input "text" at bounding box center [422, 261] width 75 height 19
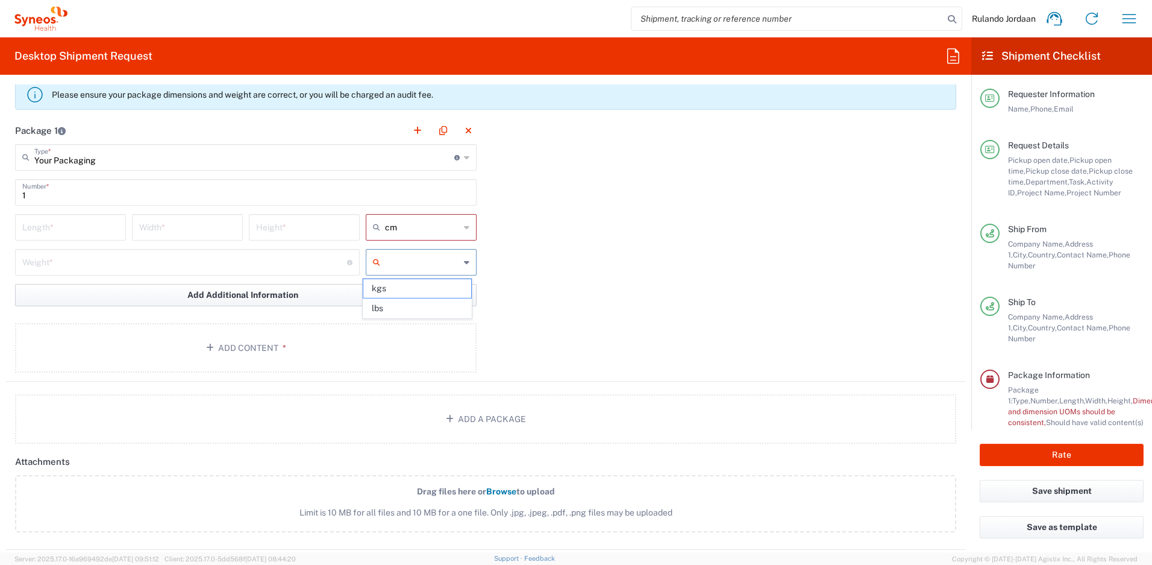
click at [390, 286] on span "kgs" at bounding box center [416, 288] width 107 height 19
type input "kgs"
click at [62, 225] on input "number" at bounding box center [70, 226] width 96 height 21
type input "49"
type input "49.7"
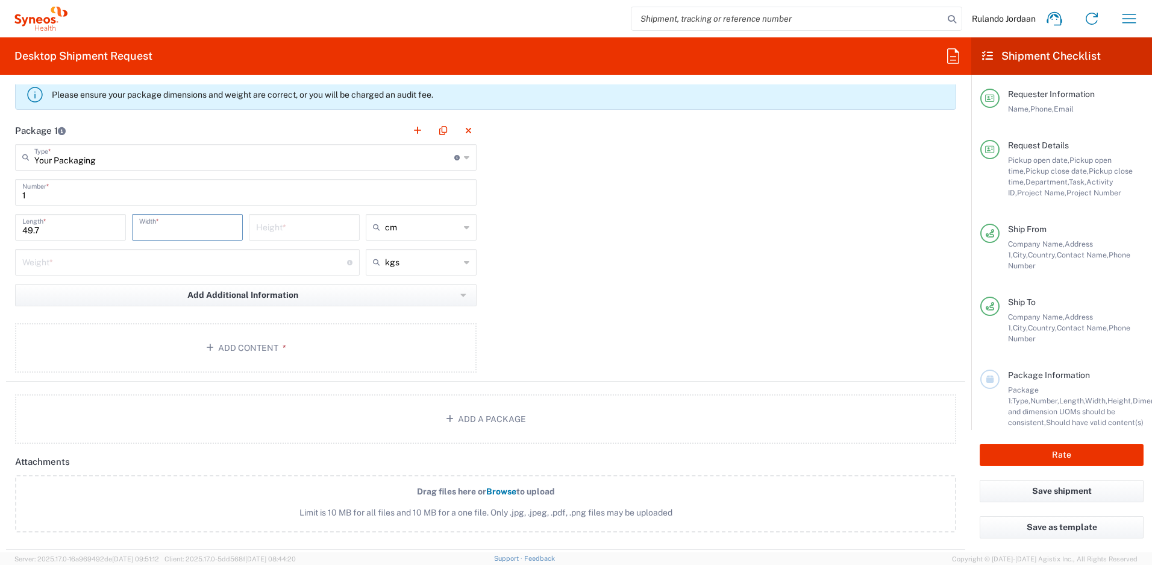
click at [210, 228] on input "number" at bounding box center [187, 226] width 96 height 21
type input "2"
type input "39"
type input "39.8"
click at [297, 229] on input "number" at bounding box center [304, 226] width 96 height 21
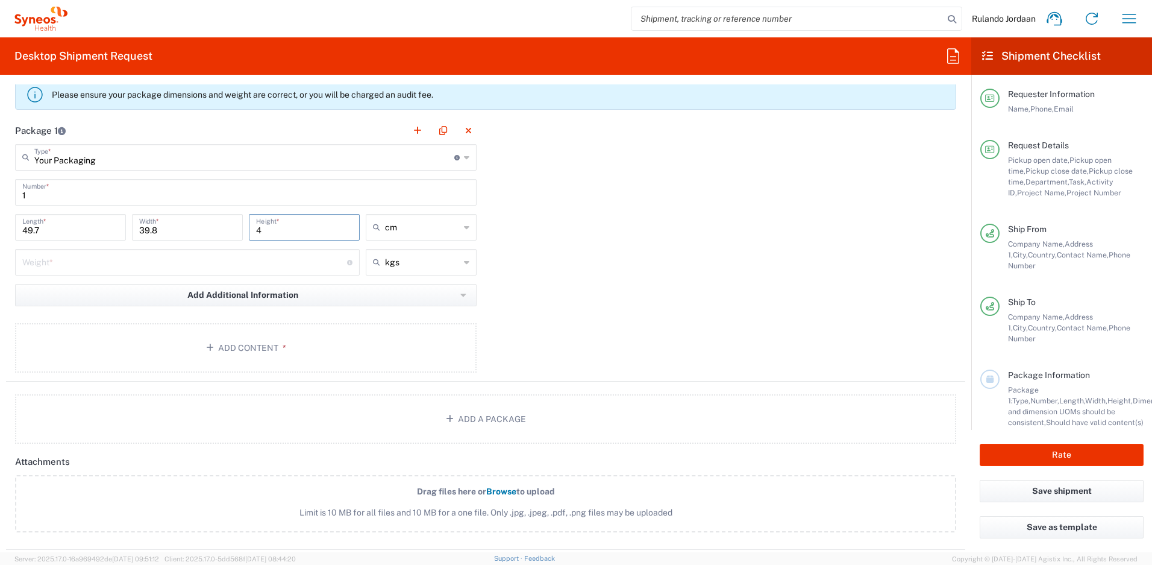
type input "49"
type input "49.0"
click at [269, 265] on input "number" at bounding box center [184, 261] width 325 height 21
type input "15"
click at [665, 258] on div "Package 1 Your Packaging Type * Material used to package goods Envelope Large B…" at bounding box center [485, 249] width 959 height 264
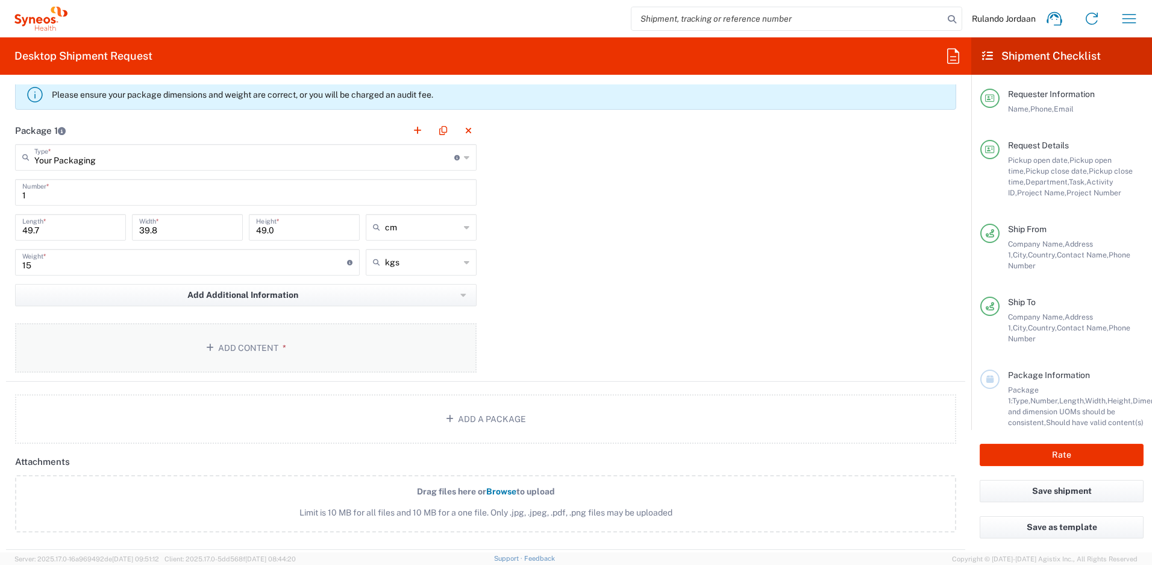
click at [320, 340] on button "Add Content *" at bounding box center [246, 347] width 462 height 49
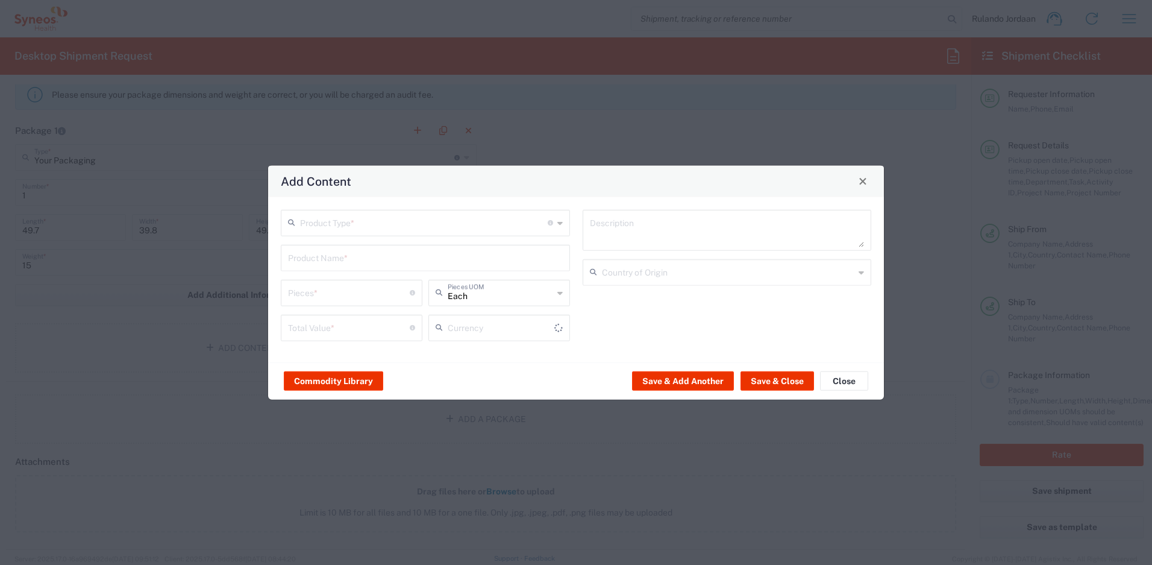
type input "US Dollar"
click at [375, 230] on input "text" at bounding box center [424, 221] width 248 height 21
click at [343, 266] on span "General Commodity" at bounding box center [425, 268] width 287 height 19
type input "General Commodity"
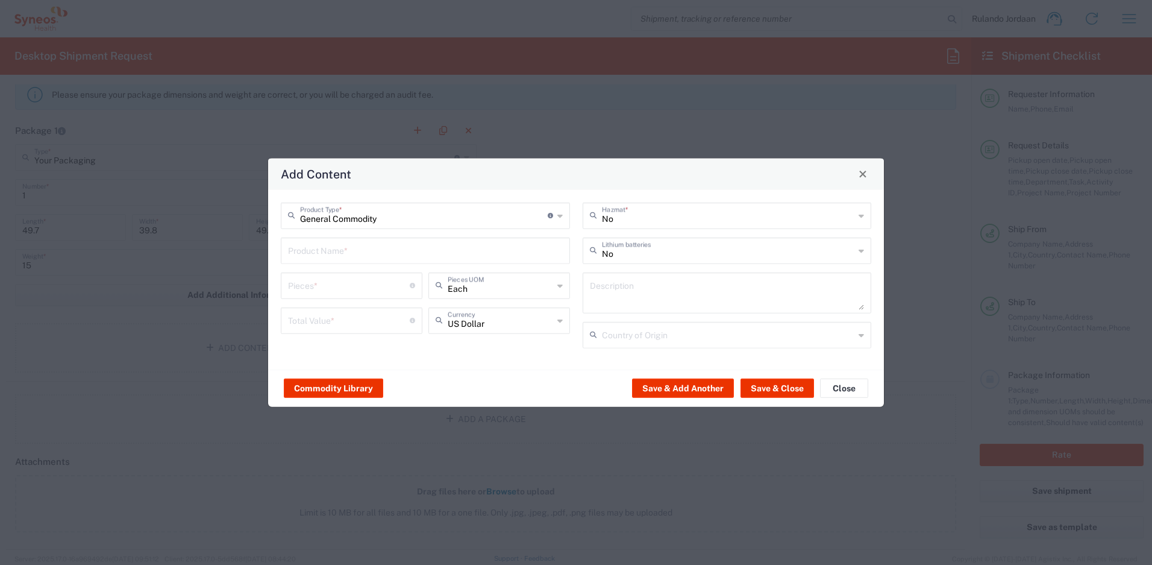
click at [330, 249] on input "text" at bounding box center [425, 249] width 275 height 21
click at [357, 253] on input "Hp Pprinter" at bounding box center [425, 249] width 275 height 21
type input "Hp Pprinter MF4103dw"
click at [314, 291] on input "number" at bounding box center [349, 284] width 122 height 21
type input "1"
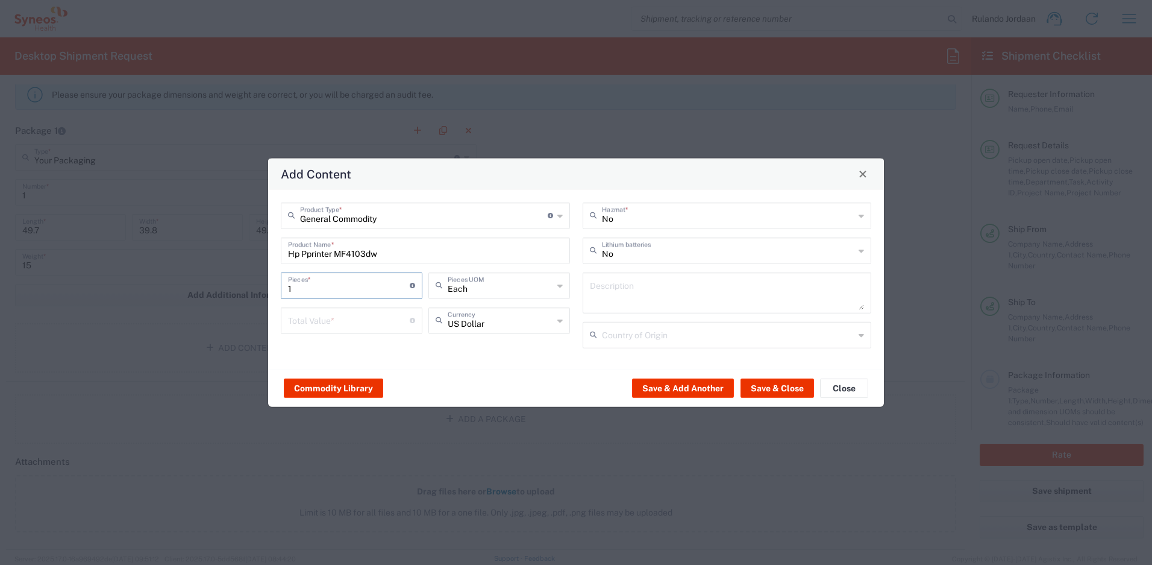
click at [354, 318] on input "number" at bounding box center [349, 318] width 122 height 21
type input "6000"
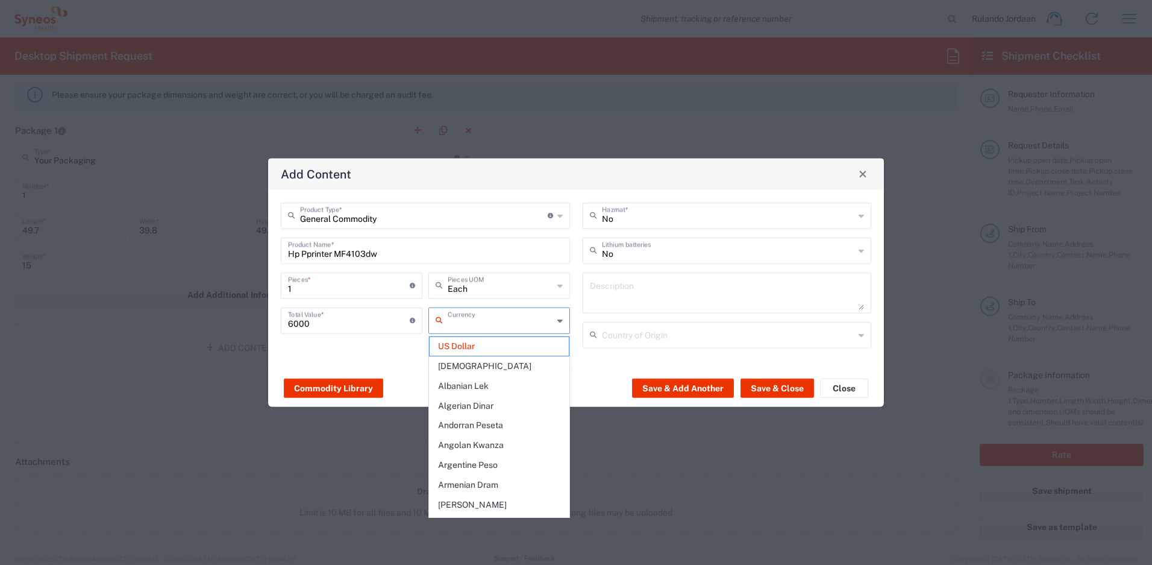
click at [490, 322] on input "text" at bounding box center [500, 318] width 105 height 21
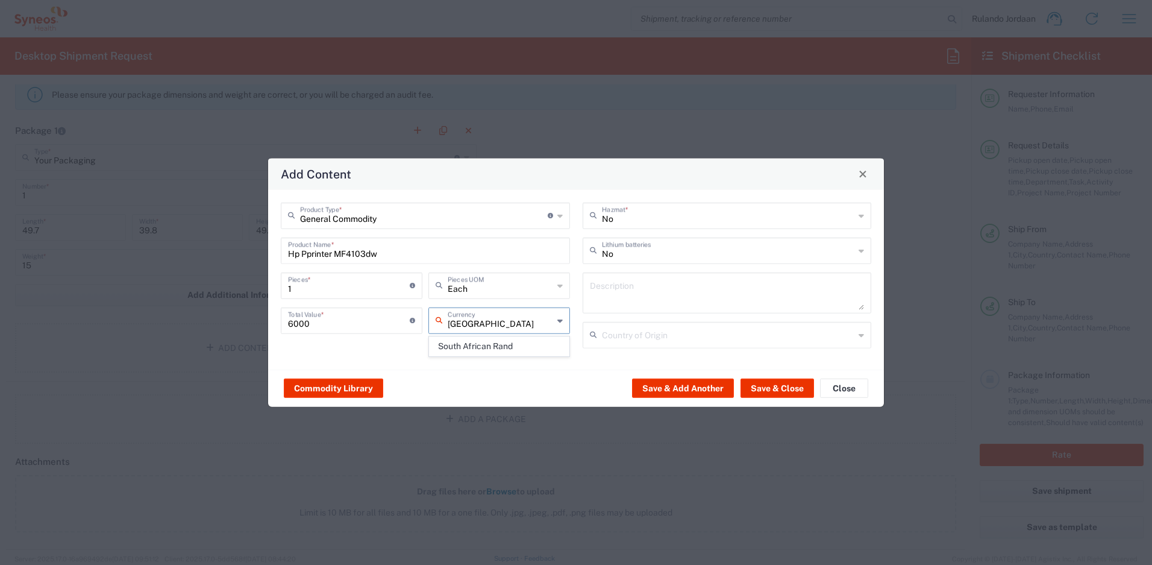
click at [489, 346] on span "South African Rand" at bounding box center [499, 346] width 139 height 19
type input "South African Rand"
click at [767, 393] on button "Save & Close" at bounding box center [777, 387] width 74 height 19
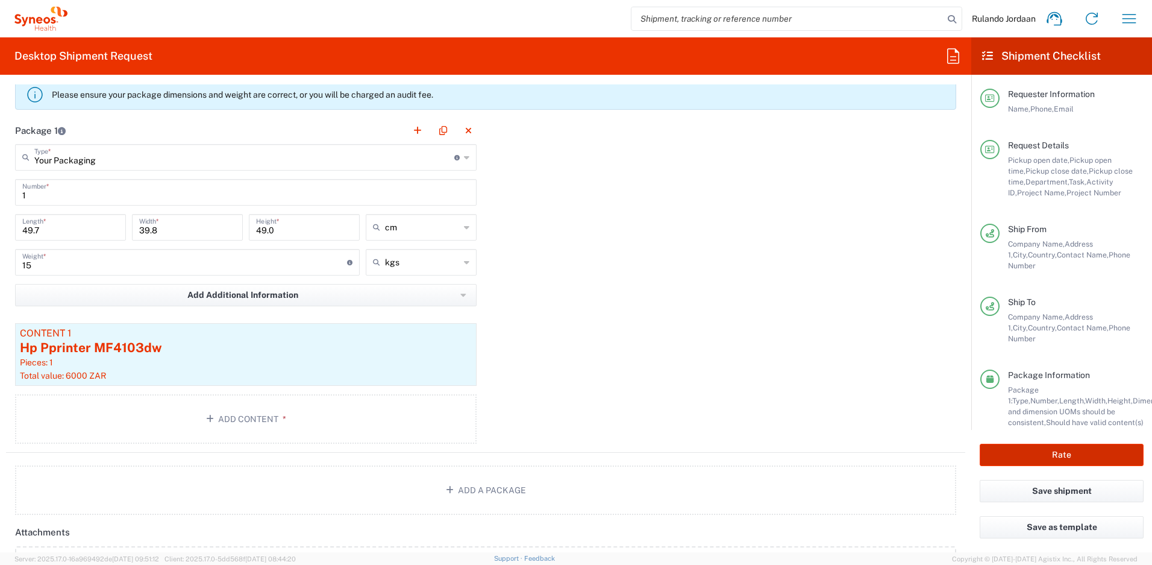
click at [1021, 452] on button "Rate" at bounding box center [1062, 454] width 164 height 22
type input "4510 DEPARTMENTAL EXPENSE"
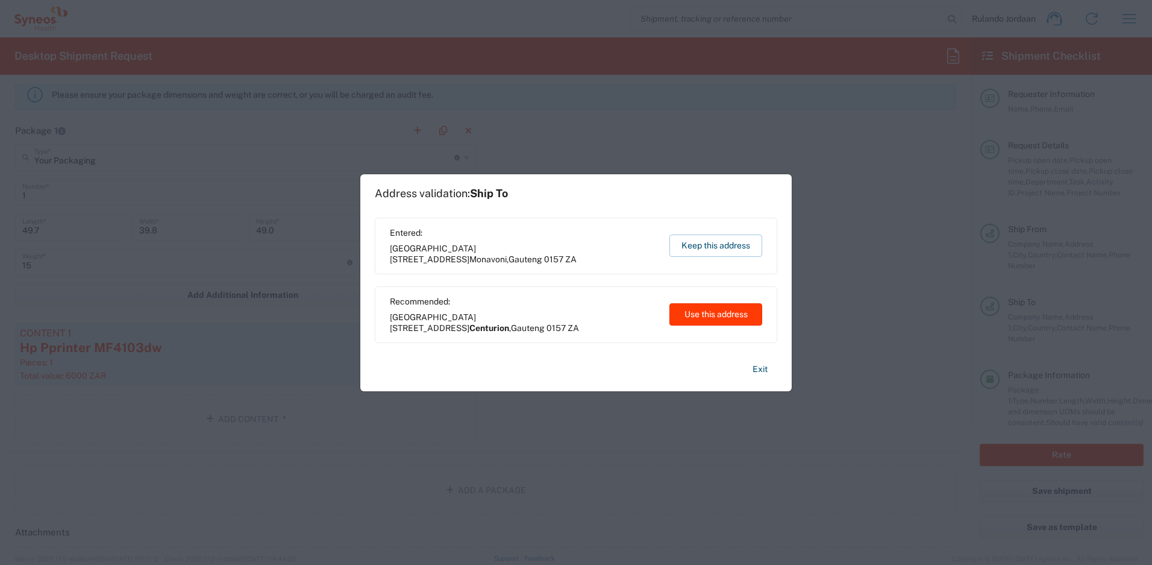
click at [714, 312] on button "Use this address" at bounding box center [715, 314] width 93 height 22
type input "Centurion"
type input "Gauteng"
type input "South Africa"
